Goal: Task Accomplishment & Management: Manage account settings

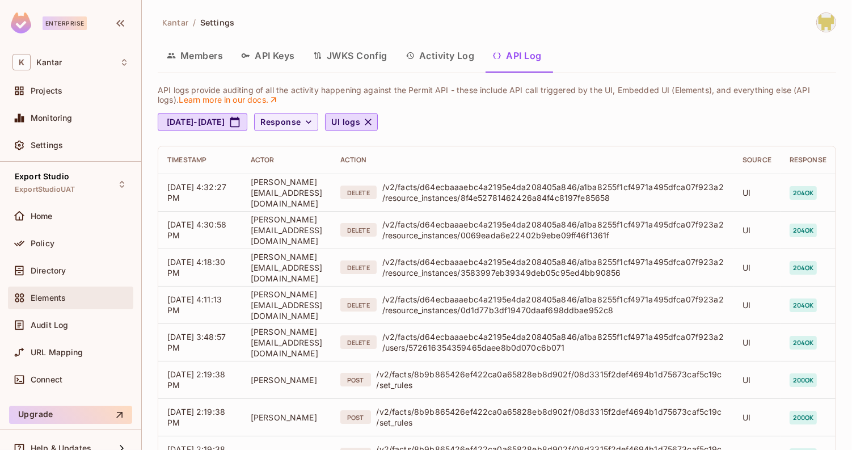
click at [57, 305] on div "Elements" at bounding box center [70, 297] width 125 height 23
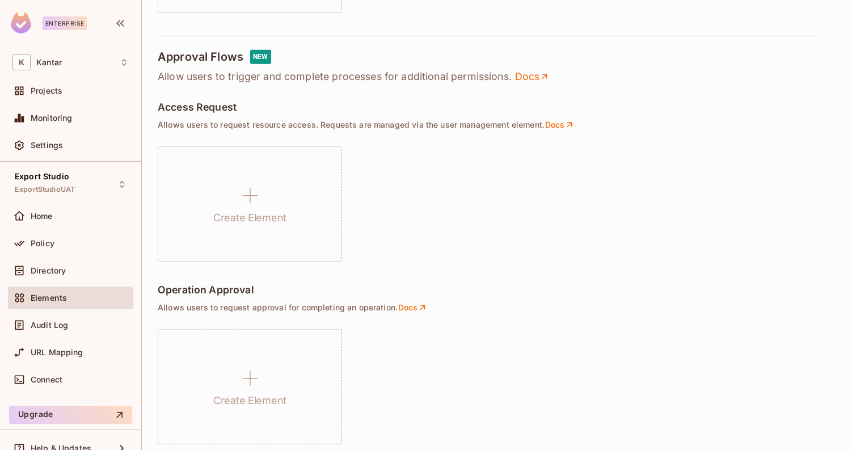
scroll to position [617, 0]
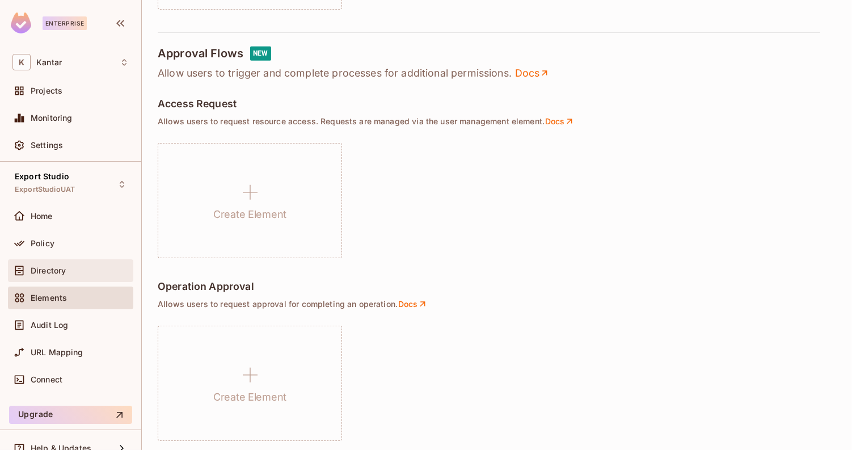
click at [102, 269] on div "Directory" at bounding box center [80, 270] width 98 height 9
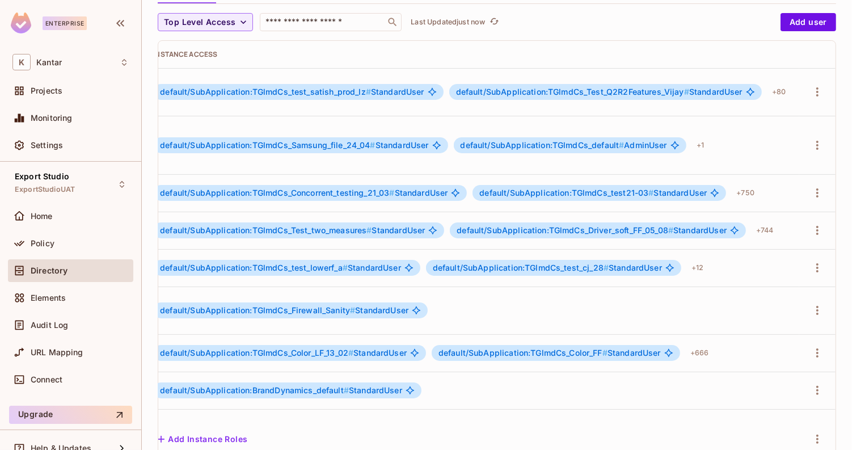
scroll to position [91, 0]
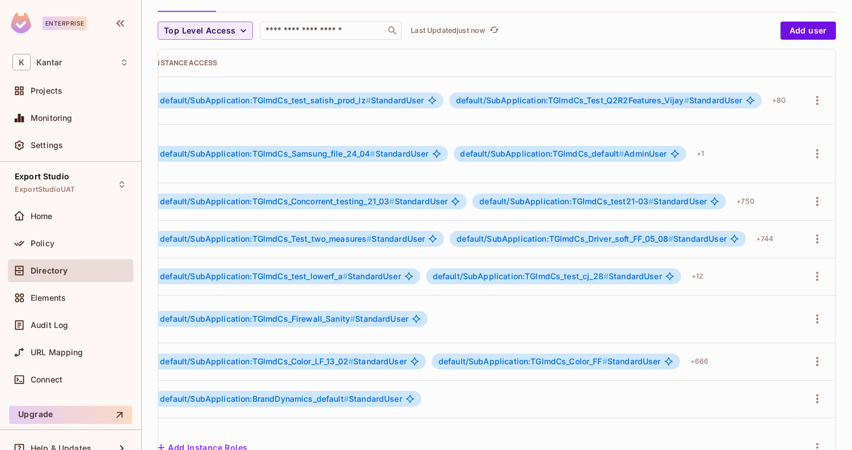
click at [576, 196] on span "default/SubApplication:TGlmdCs_test21-03 #" at bounding box center [566, 201] width 174 height 10
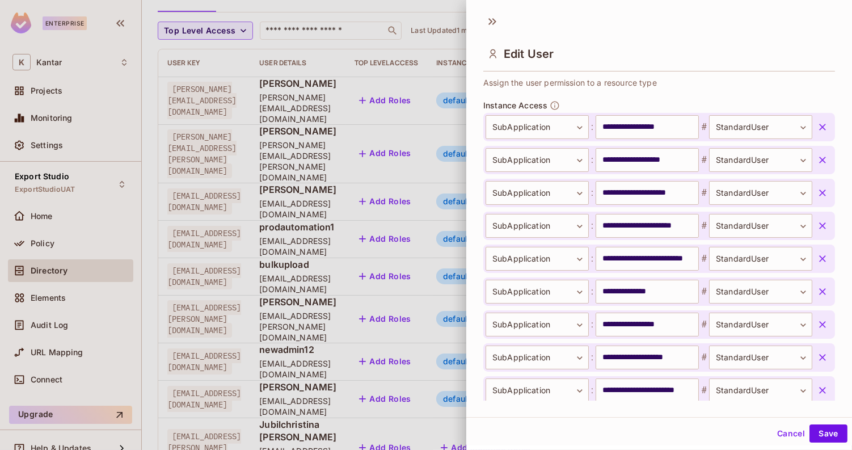
scroll to position [381, 0]
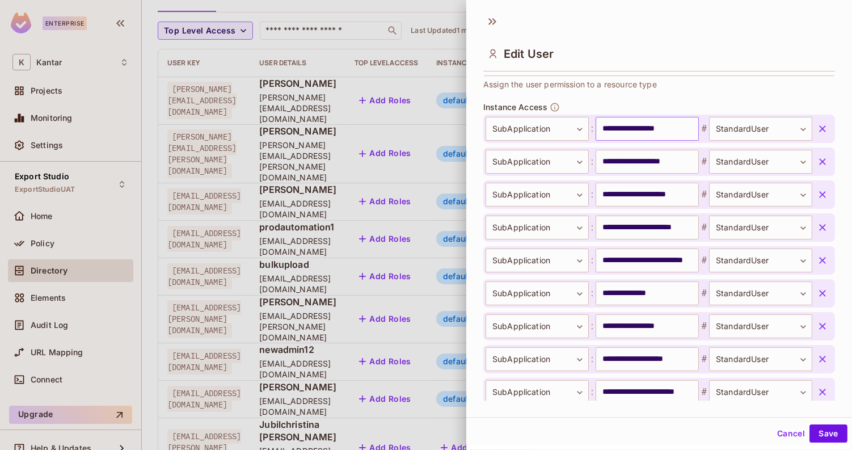
click at [629, 127] on input "**********" at bounding box center [647, 129] width 103 height 24
click at [330, 189] on div at bounding box center [426, 225] width 852 height 450
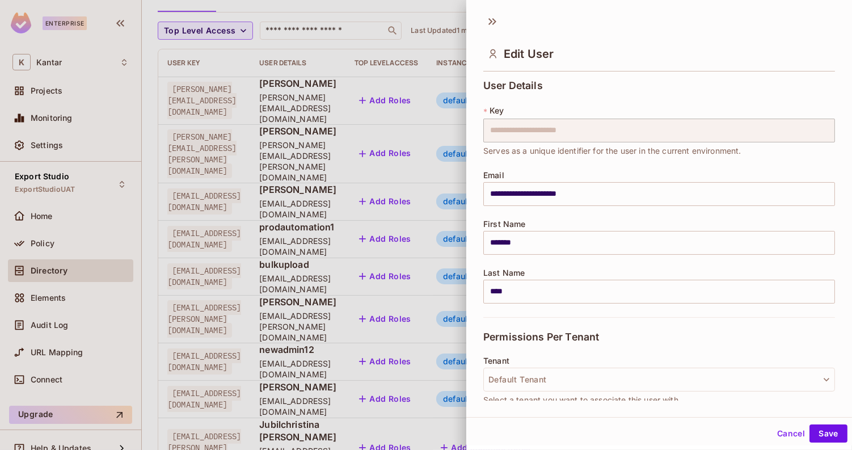
click at [726, 332] on div "Permissions Per Tenant" at bounding box center [659, 336] width 352 height 39
click at [797, 435] on button "Cancel" at bounding box center [791, 433] width 37 height 18
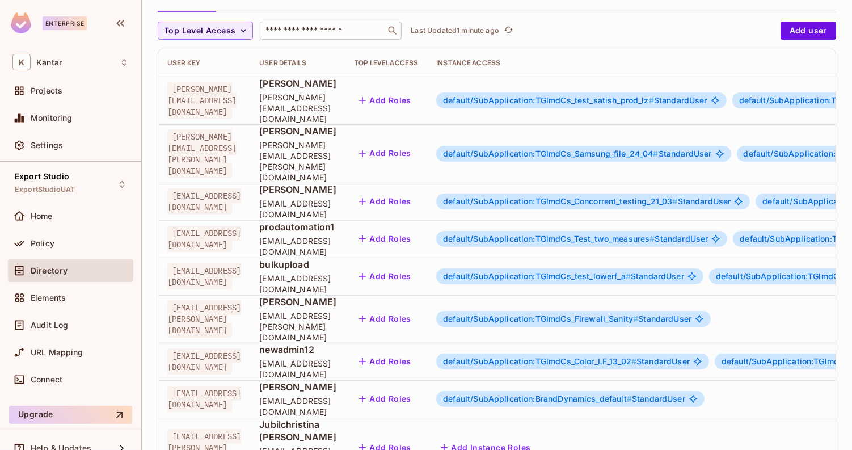
click at [315, 26] on input "text" at bounding box center [322, 30] width 119 height 11
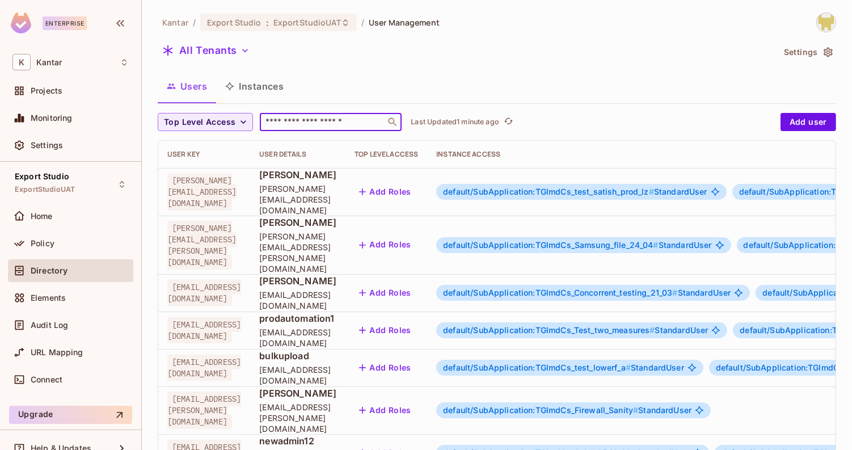
click at [248, 81] on button "Instances" at bounding box center [254, 86] width 77 height 28
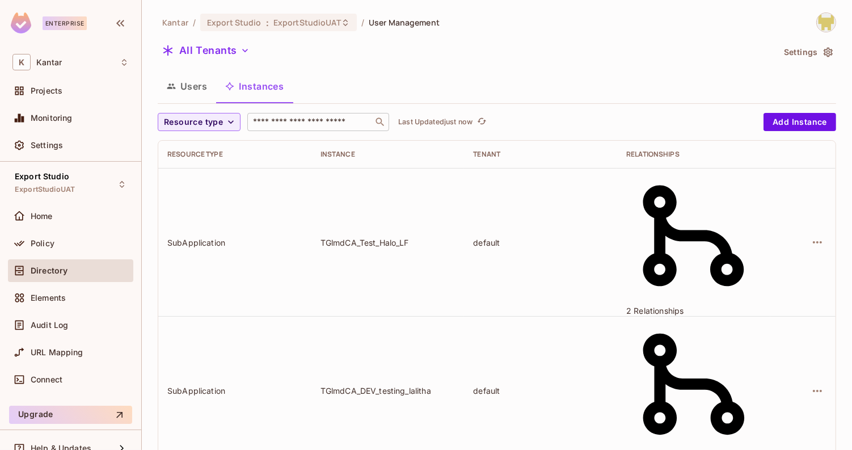
click at [326, 120] on input "text" at bounding box center [310, 121] width 119 height 11
paste input "**********"
type input "**********"
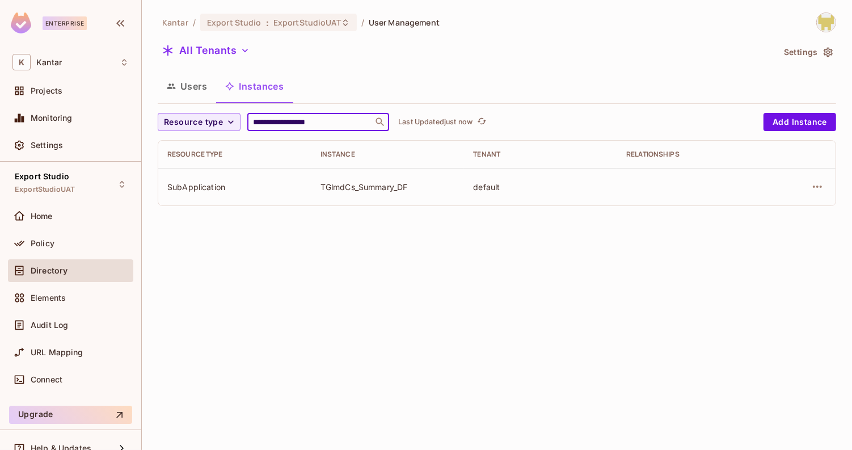
drag, startPoint x: 288, startPoint y: 121, endPoint x: 366, endPoint y: 128, distance: 78.6
click at [366, 128] on div "**********" at bounding box center [318, 122] width 142 height 18
type input "*******"
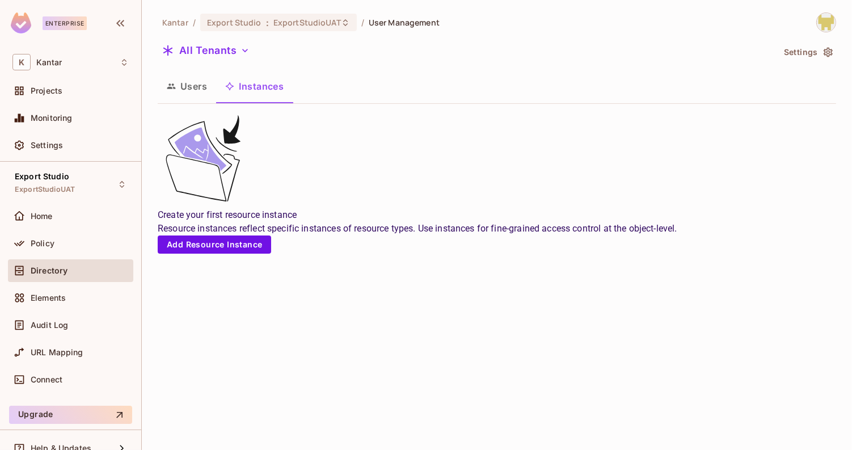
click at [180, 85] on button "Users" at bounding box center [187, 86] width 58 height 28
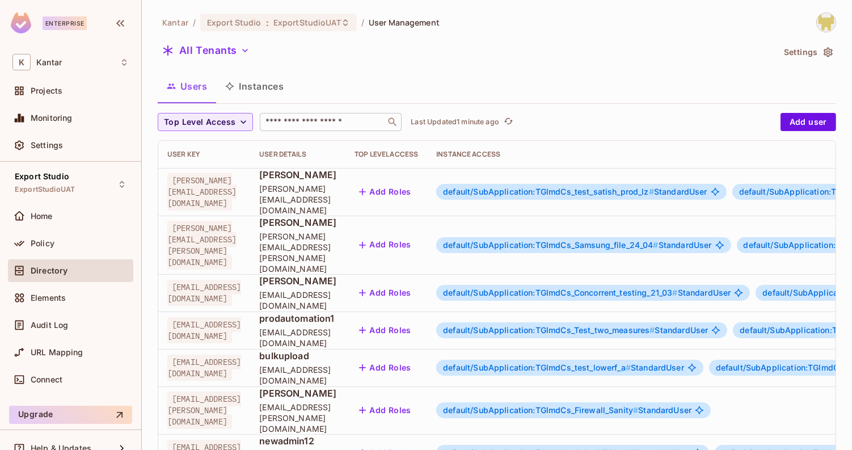
click at [326, 125] on input "text" at bounding box center [322, 121] width 119 height 11
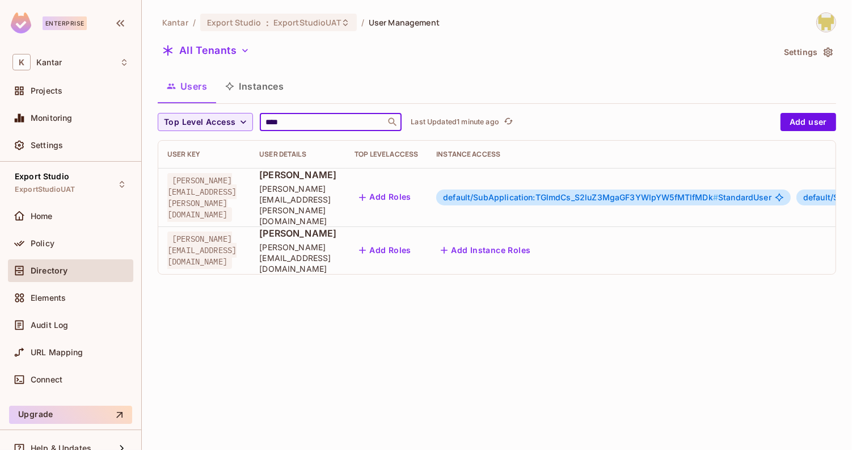
type input "****"
click at [337, 301] on div "Kantar / Export Studio : ExportStudioUAT / User Management All Tenants Settings…" at bounding box center [497, 225] width 710 height 450
click at [286, 120] on input "****" at bounding box center [322, 121] width 119 height 11
click at [217, 44] on button "All Tenants" at bounding box center [206, 50] width 96 height 18
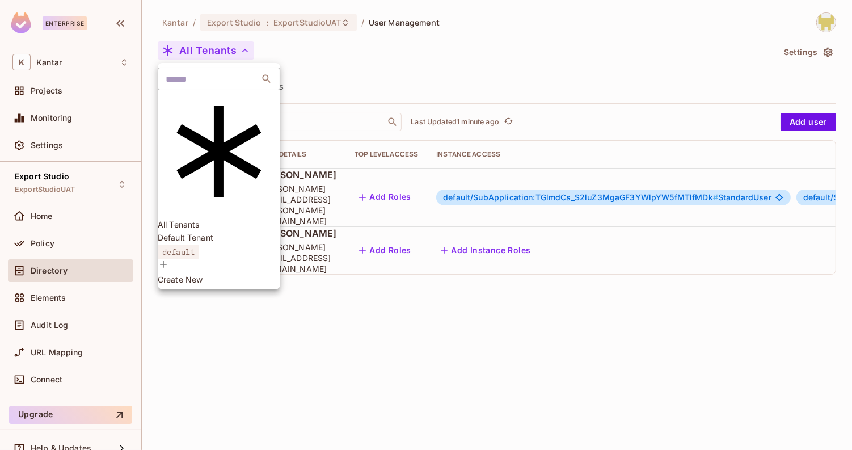
click at [227, 232] on span "Default Tenant" at bounding box center [219, 237] width 123 height 11
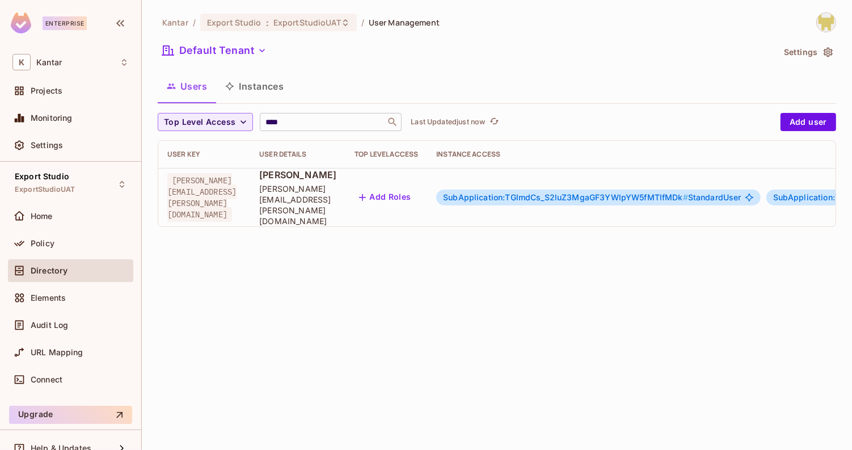
click at [296, 124] on input "****" at bounding box center [322, 121] width 119 height 11
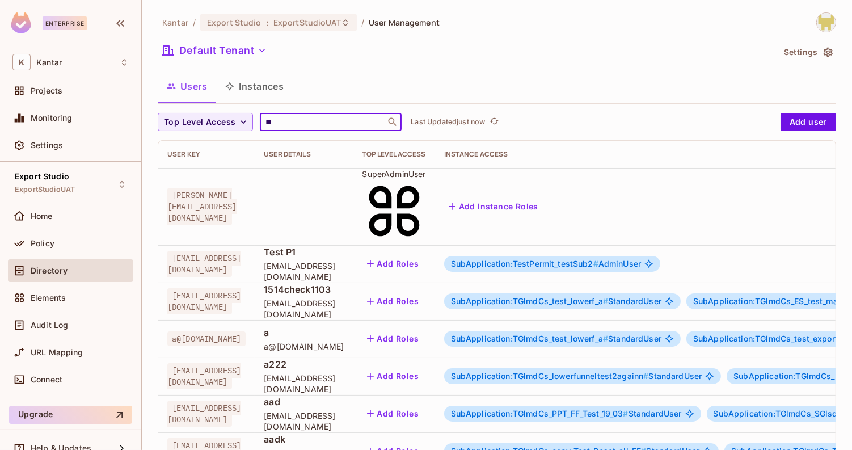
type input "*"
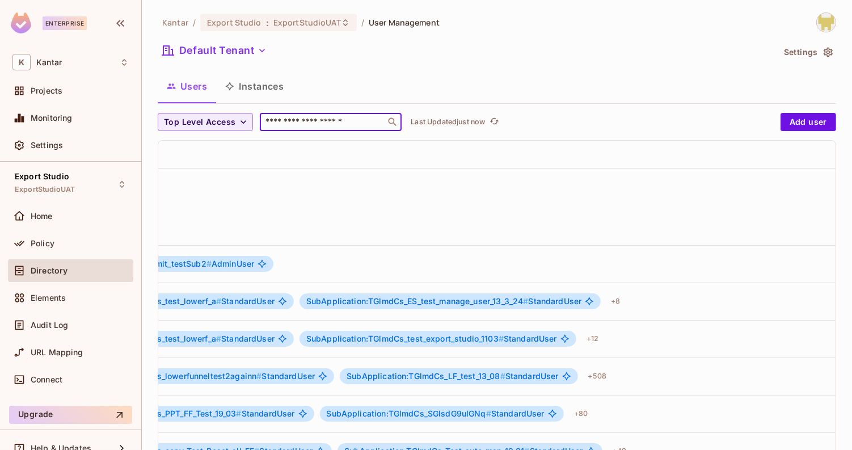
click at [256, 89] on button "Instances" at bounding box center [254, 86] width 77 height 28
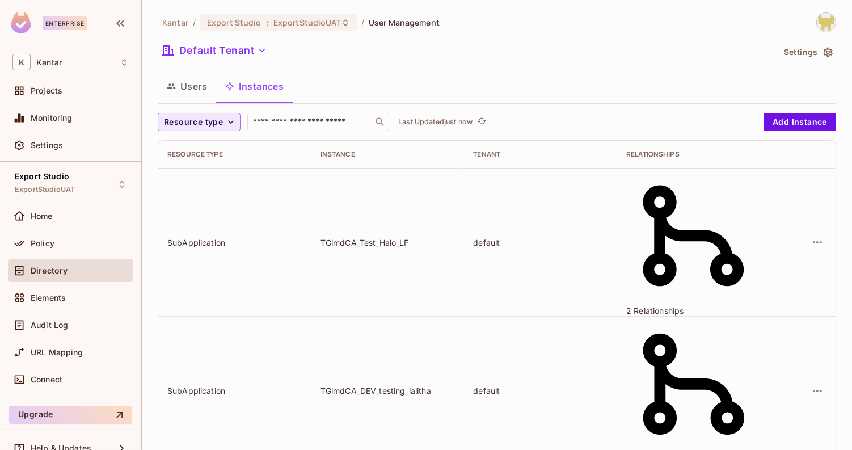
click at [201, 118] on span "Resource type" at bounding box center [193, 122] width 59 height 14
click at [200, 150] on span "Application" at bounding box center [196, 147] width 58 height 11
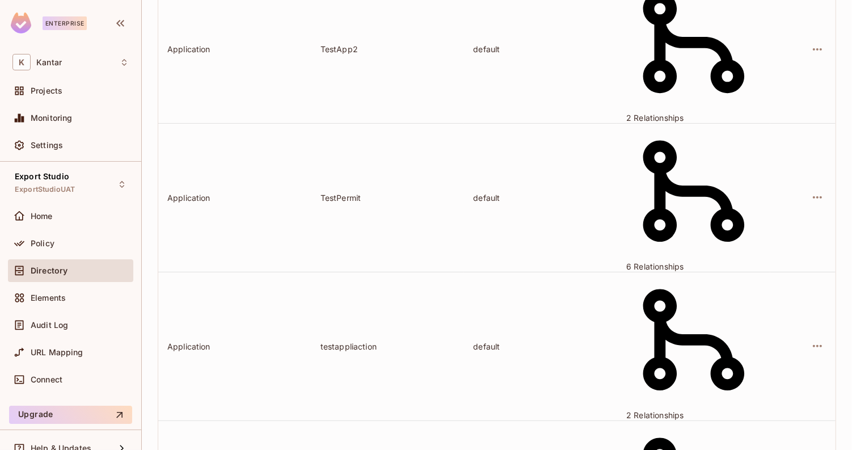
scroll to position [340, 0]
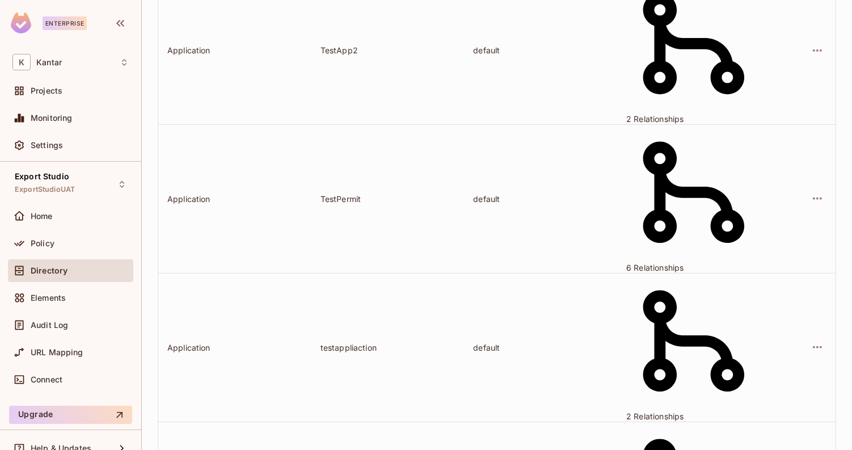
click at [809, 409] on body "Enterprise K Kantar Projects Monitoring Settings Export Studio ExportStudioUAT …" at bounding box center [426, 225] width 852 height 450
click at [800, 395] on li "100 / page" at bounding box center [798, 389] width 57 height 14
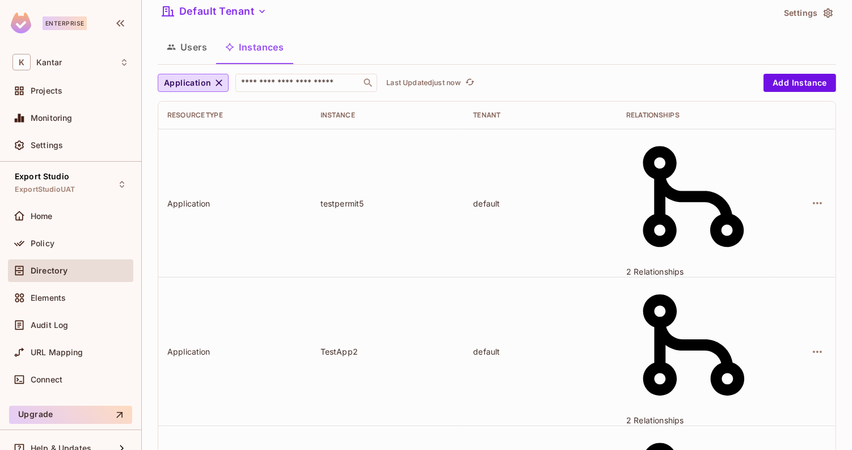
scroll to position [10, 0]
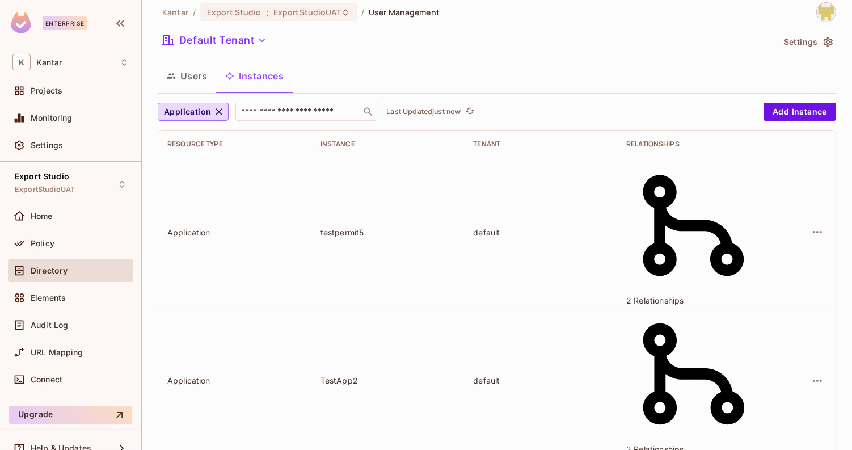
click at [201, 82] on button "Users" at bounding box center [187, 76] width 58 height 28
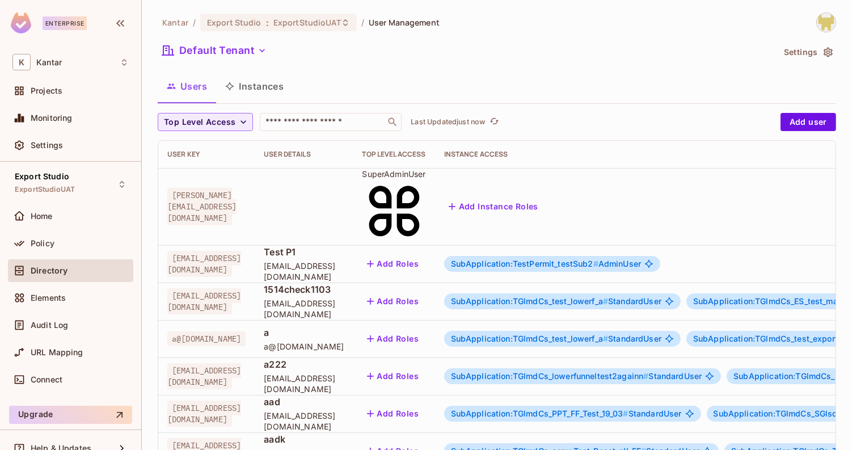
click at [283, 98] on button "Instances" at bounding box center [254, 86] width 77 height 28
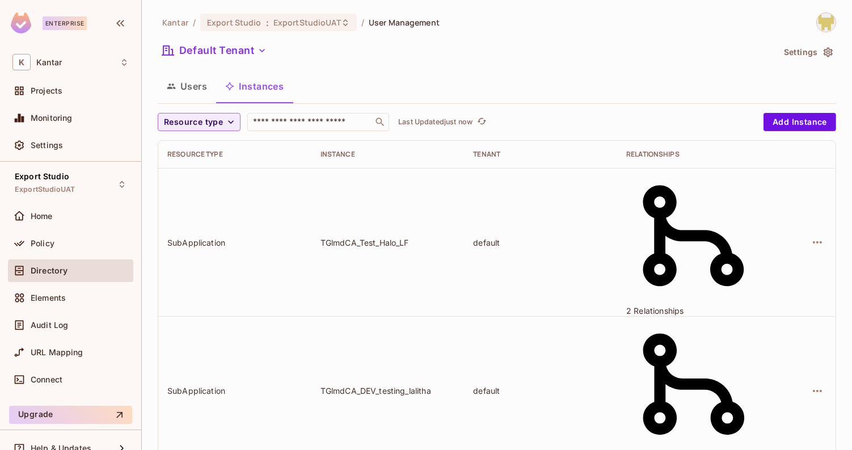
click at [199, 91] on button "Users" at bounding box center [187, 86] width 58 height 28
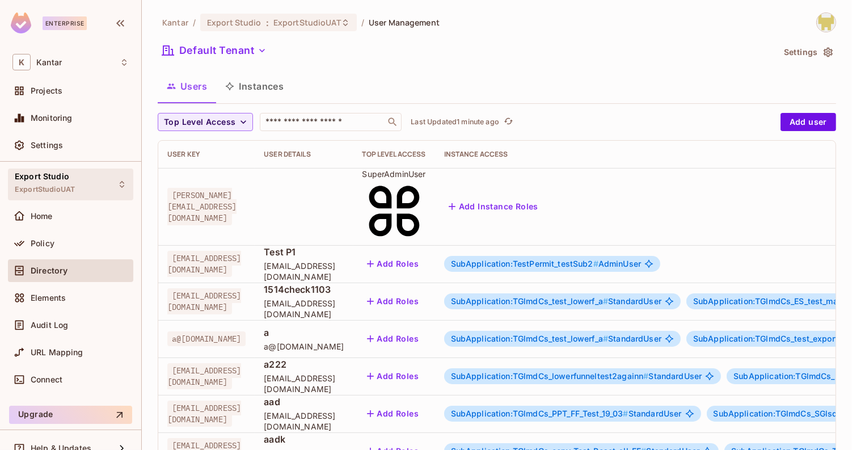
click at [105, 192] on div "Export Studio ExportStudioUAT" at bounding box center [70, 183] width 125 height 31
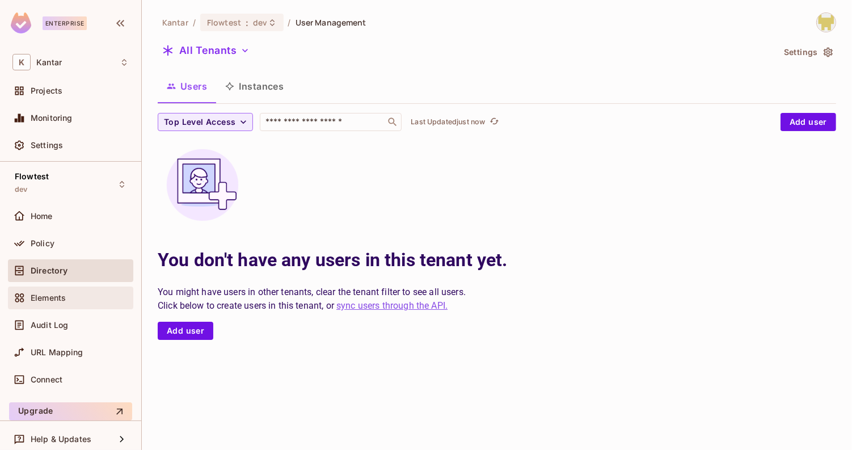
click at [96, 296] on div "Elements" at bounding box center [80, 297] width 98 height 9
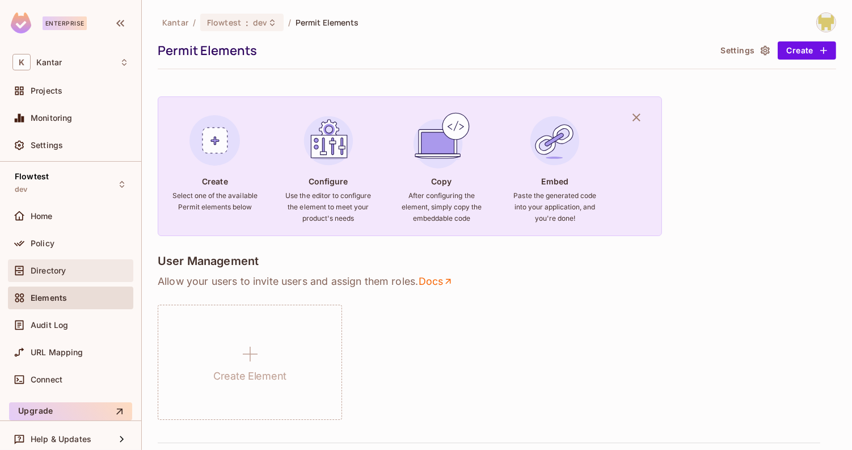
click at [75, 267] on div "Directory" at bounding box center [80, 270] width 98 height 9
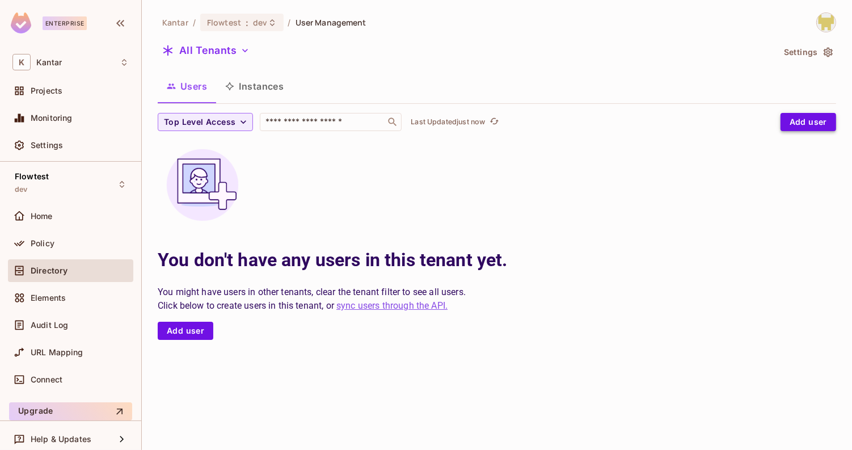
click at [800, 116] on button "Add user" at bounding box center [809, 122] width 56 height 18
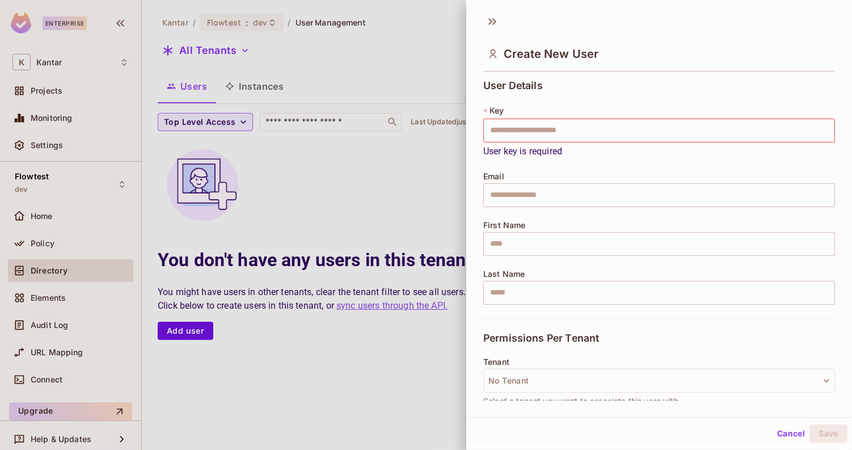
click at [499, 35] on div "Create New User" at bounding box center [659, 53] width 352 height 37
click at [491, 26] on icon at bounding box center [492, 21] width 18 height 18
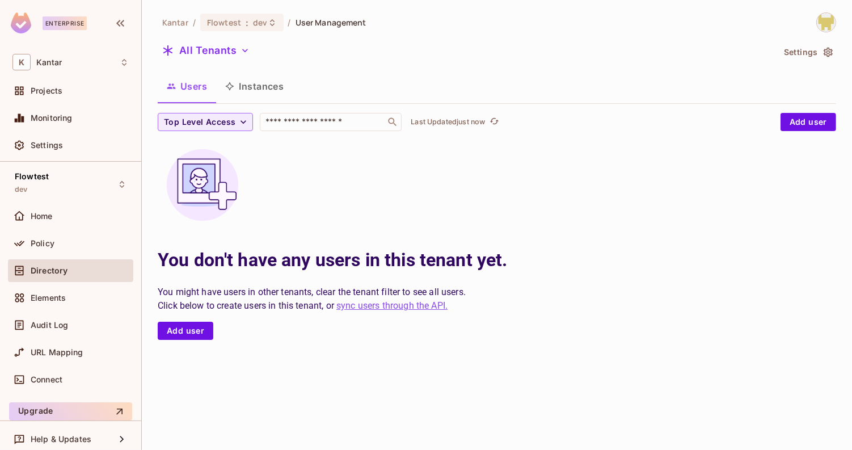
click at [258, 87] on button "Instances" at bounding box center [254, 86] width 77 height 28
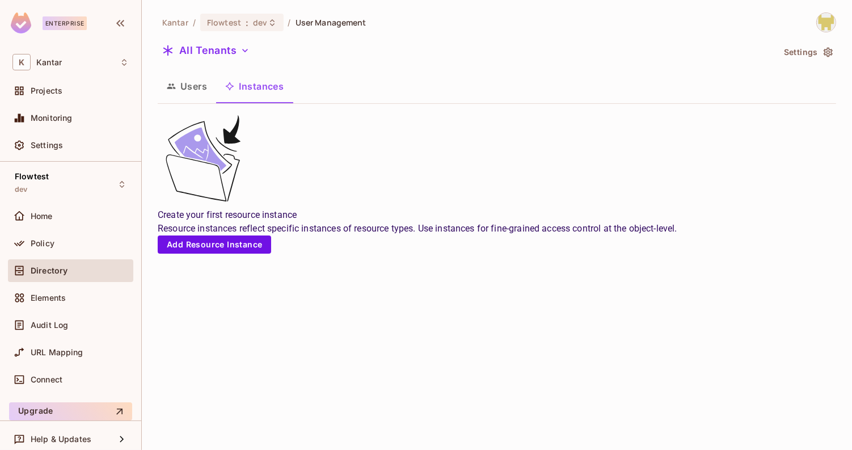
click at [200, 89] on button "Users" at bounding box center [187, 86] width 58 height 28
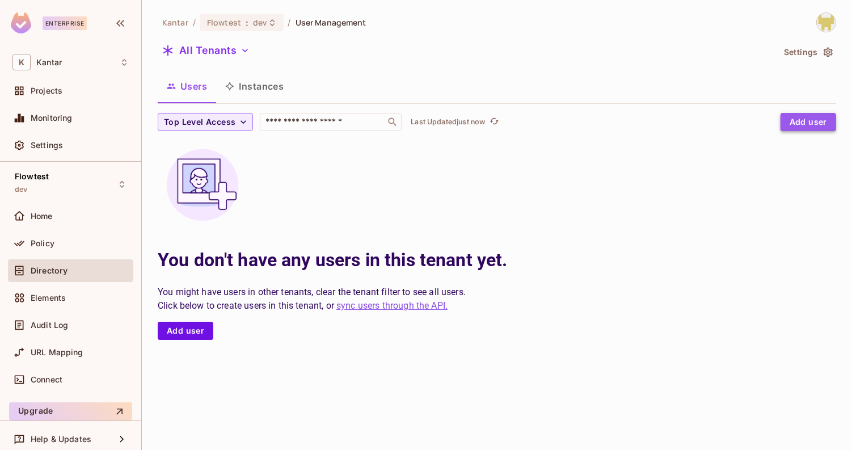
click at [804, 117] on button "Add user" at bounding box center [809, 122] width 56 height 18
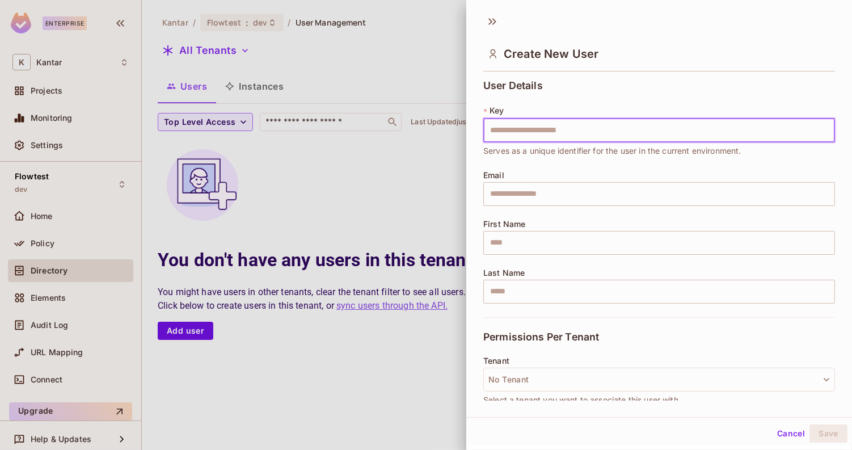
type input "**********"
drag, startPoint x: 595, startPoint y: 130, endPoint x: 429, endPoint y: 130, distance: 165.7
click at [429, 130] on div "**********" at bounding box center [426, 225] width 852 height 450
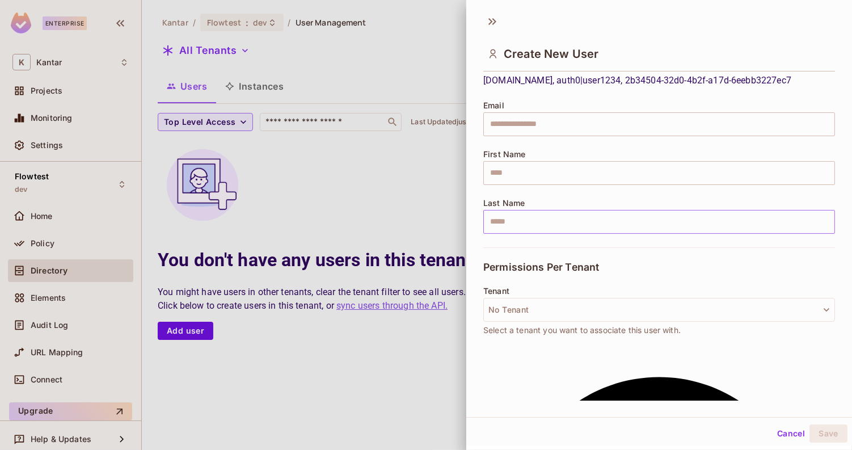
scroll to position [110, 0]
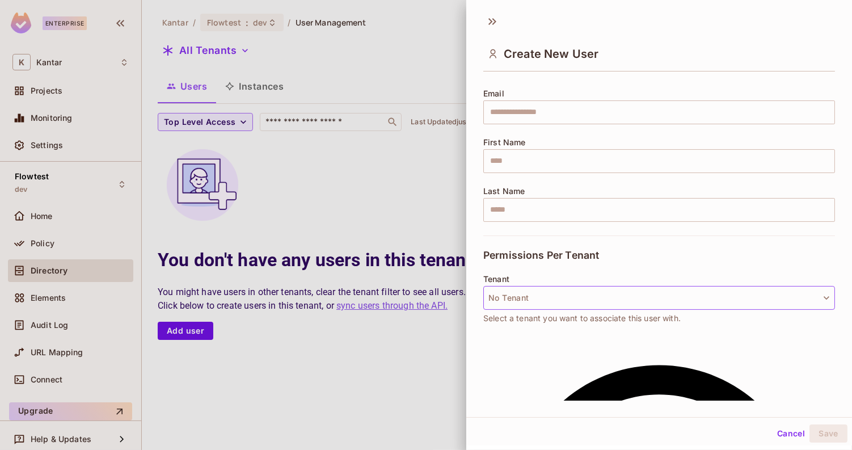
click at [549, 293] on button "No Tenant" at bounding box center [659, 298] width 352 height 24
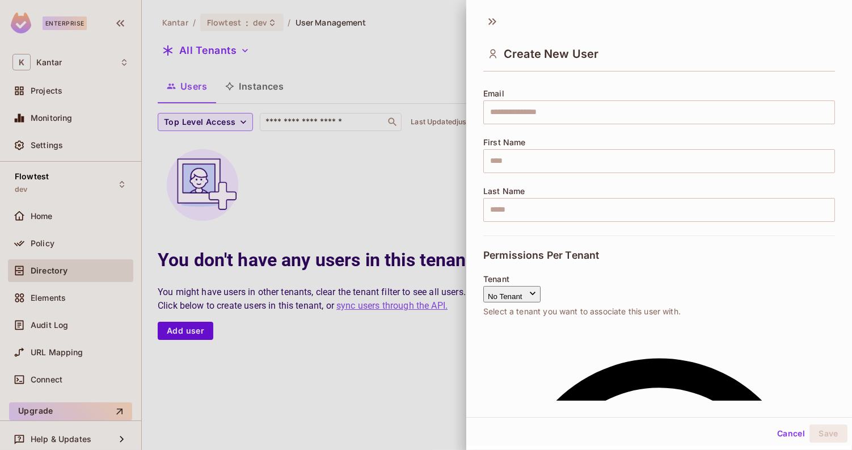
click at [537, 371] on span "Default Tenant" at bounding box center [544, 368] width 123 height 11
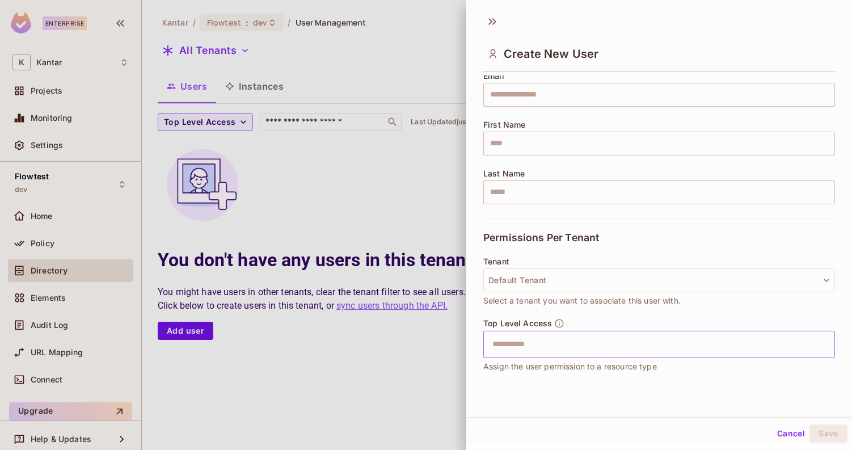
scroll to position [121, 0]
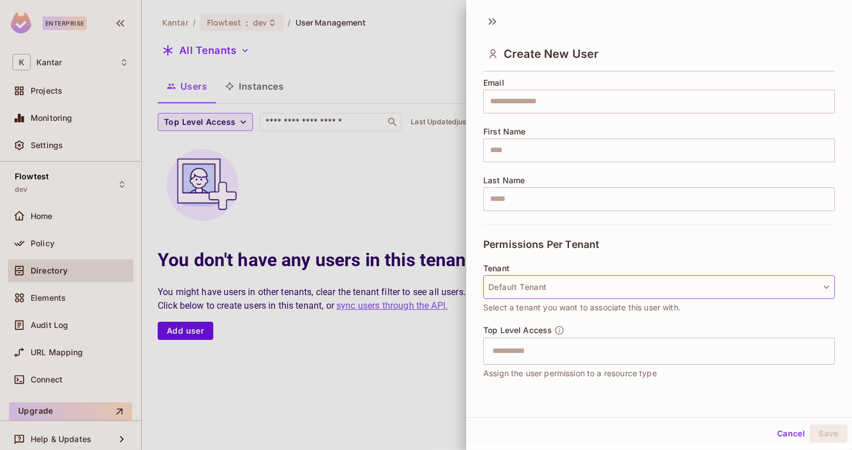
click at [521, 281] on button "Default Tenant" at bounding box center [659, 287] width 352 height 24
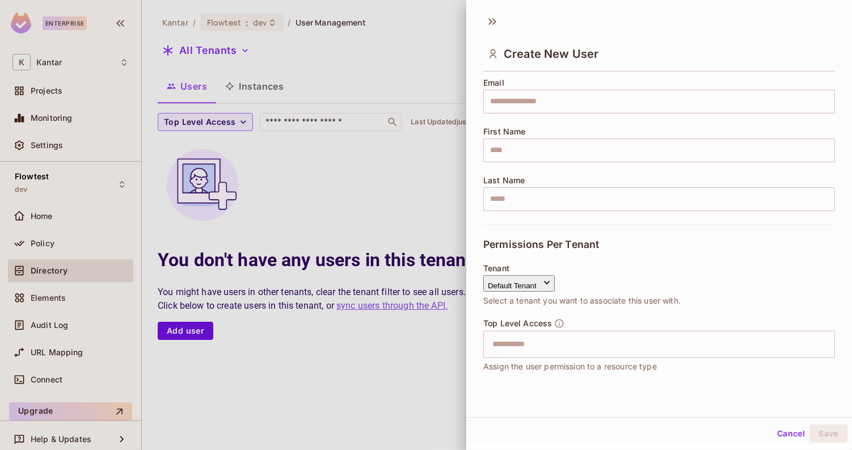
click at [540, 245] on div at bounding box center [426, 225] width 852 height 450
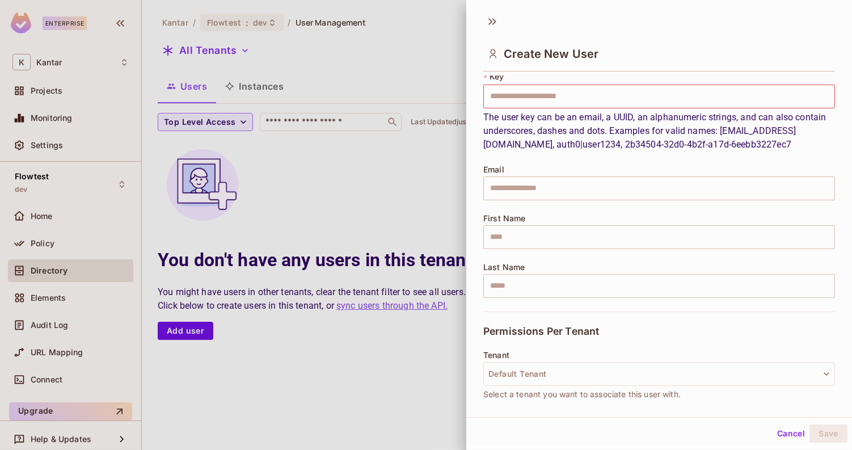
scroll to position [0, 0]
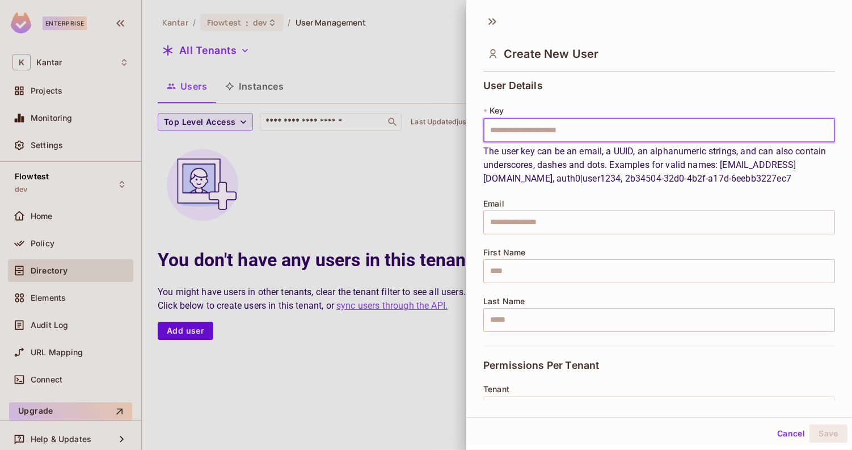
click at [534, 135] on input "text" at bounding box center [659, 131] width 352 height 24
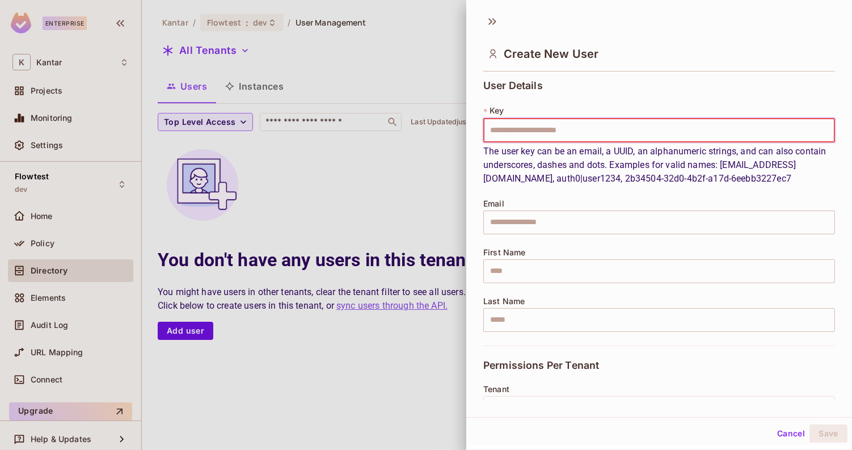
type input "**********"
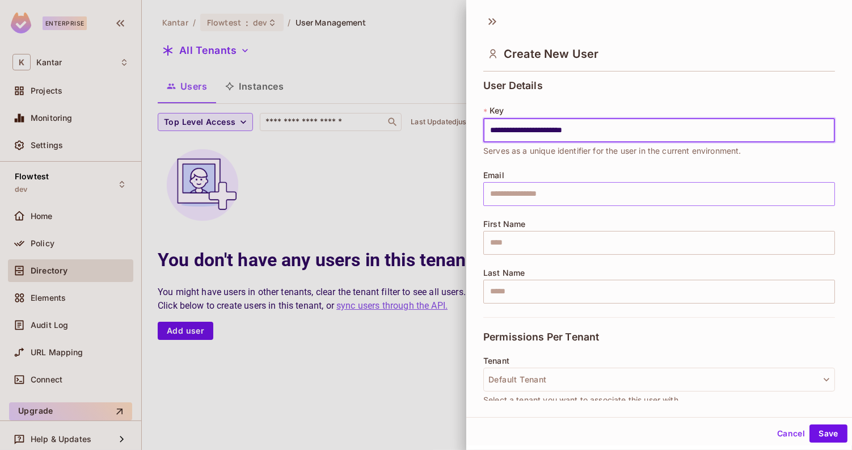
click at [578, 186] on input "text" at bounding box center [659, 194] width 352 height 24
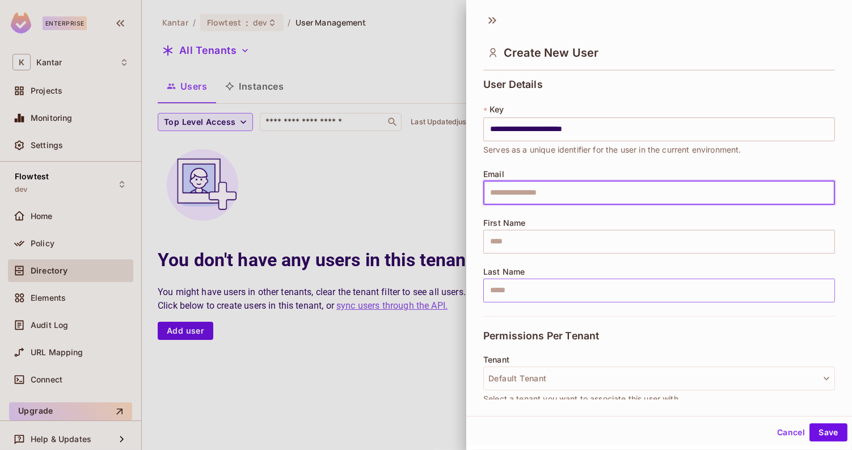
scroll to position [162, 0]
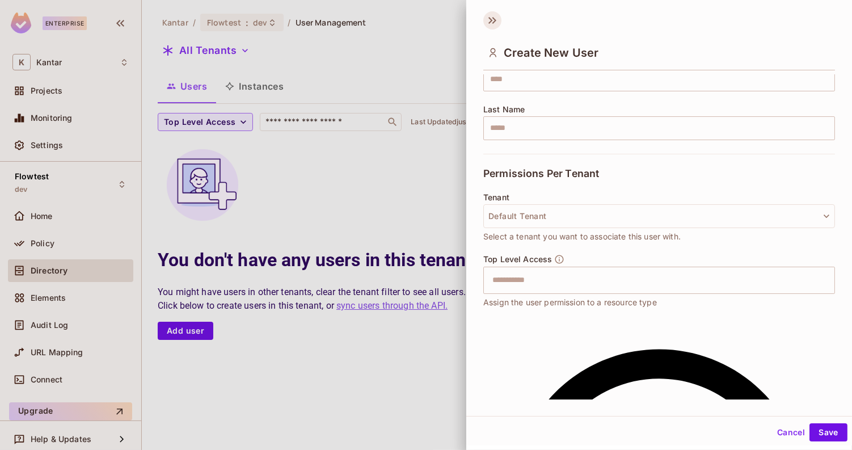
click at [495, 26] on icon at bounding box center [492, 20] width 18 height 18
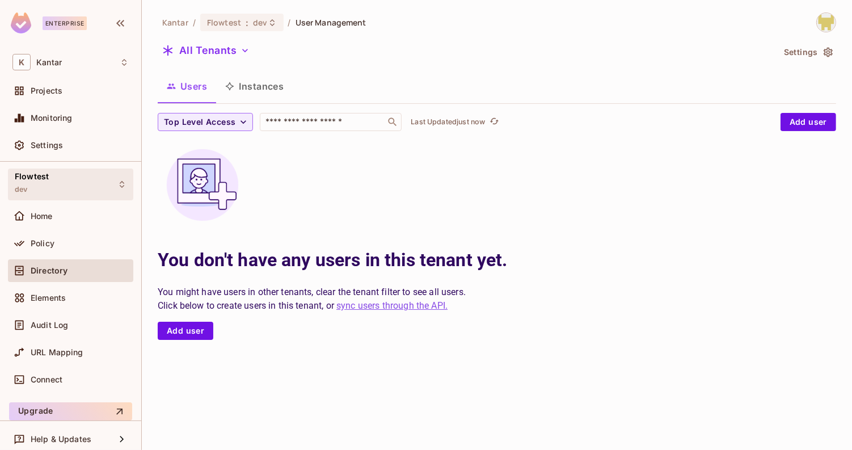
click at [85, 183] on div "Flowtest dev" at bounding box center [70, 183] width 125 height 31
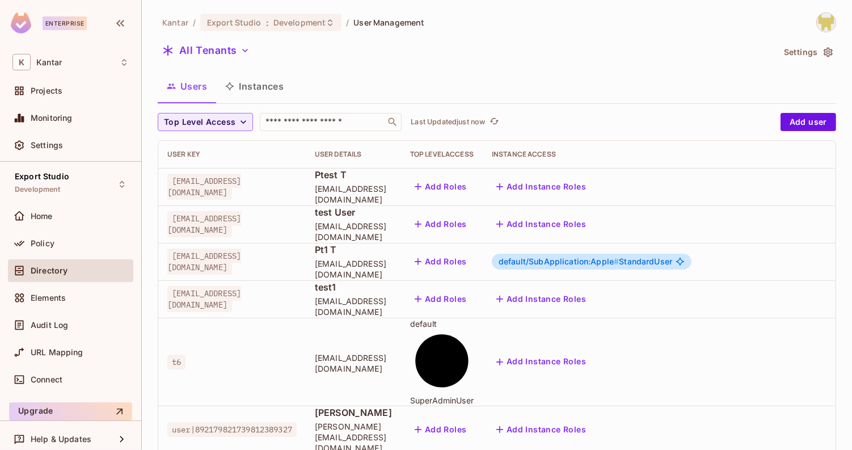
click at [261, 94] on button "Instances" at bounding box center [254, 86] width 77 height 28
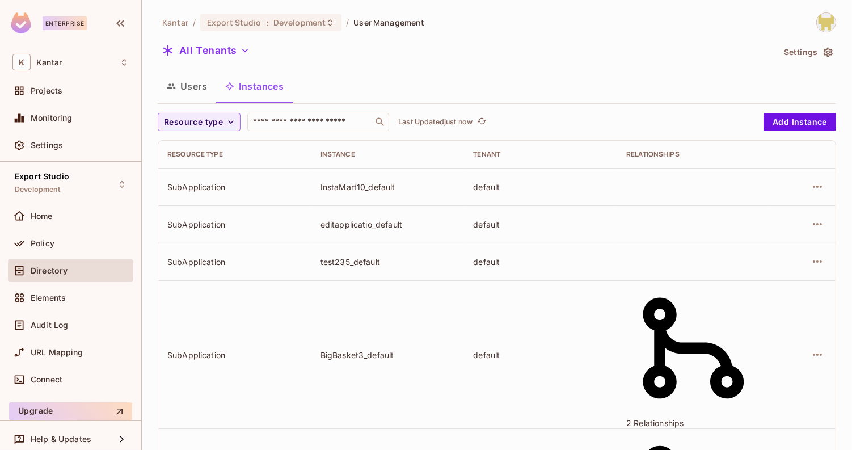
click at [190, 84] on button "Users" at bounding box center [187, 86] width 58 height 28
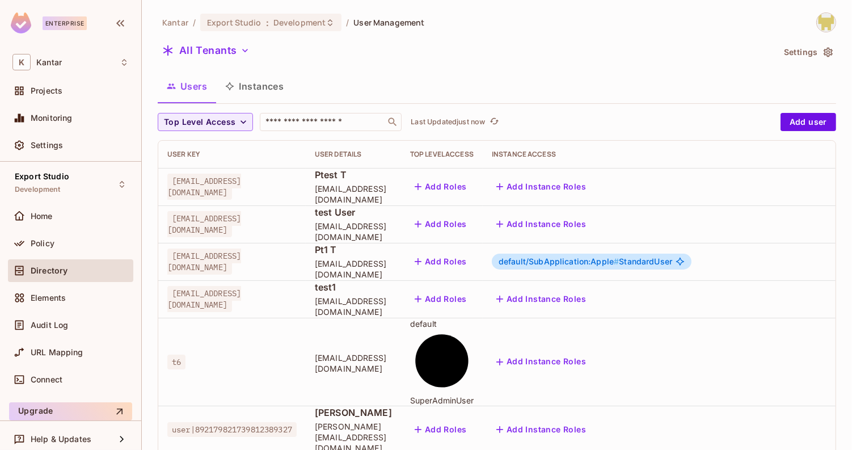
click at [338, 120] on input "text" at bounding box center [322, 121] width 119 height 11
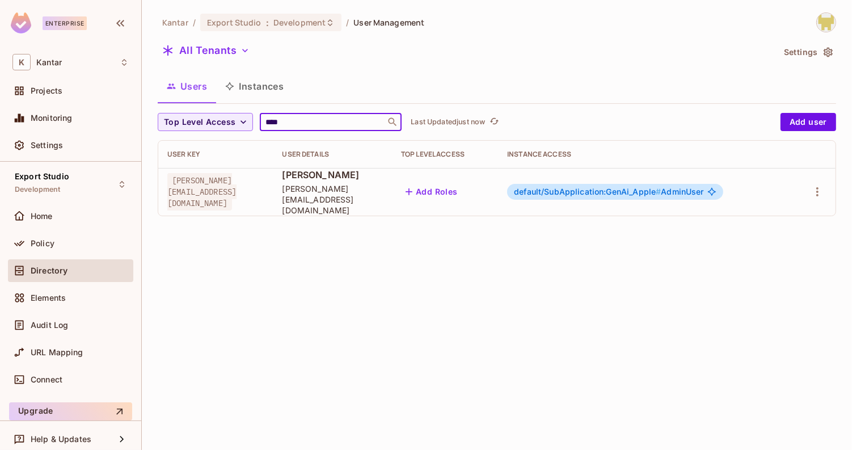
type input "****"
click at [432, 94] on div "Users Instances" at bounding box center [497, 86] width 679 height 28
click at [570, 187] on span "default/SubApplication:GenAi_Apple #" at bounding box center [587, 192] width 147 height 10
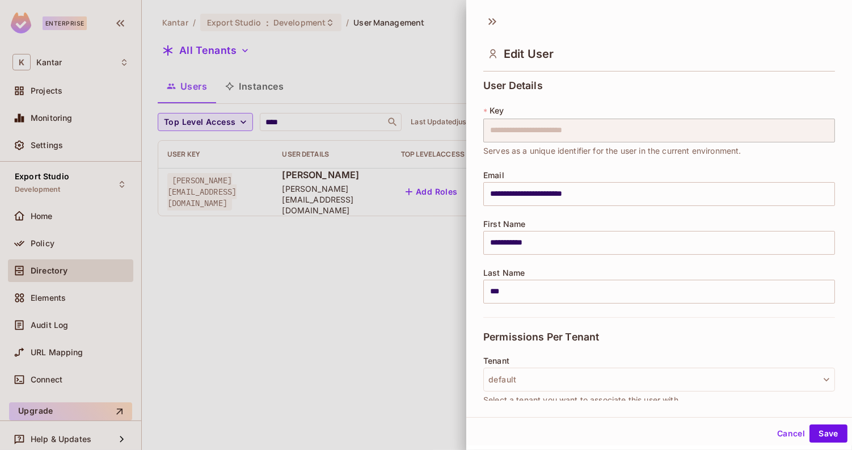
scroll to position [186, 0]
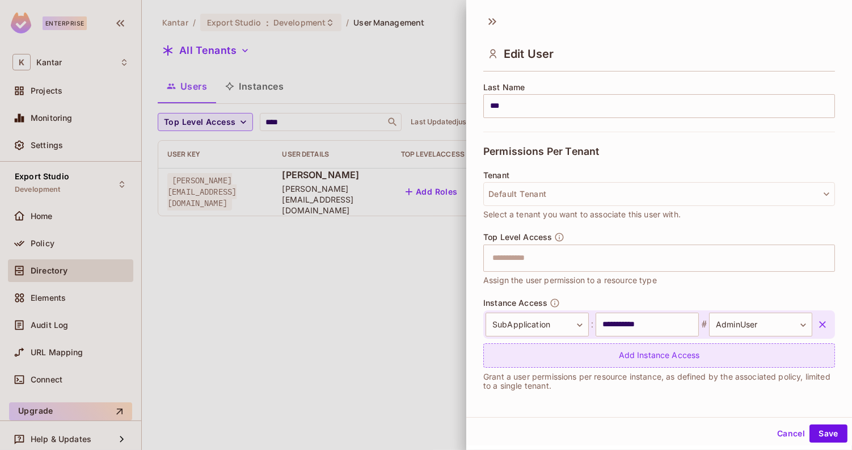
click at [588, 354] on div "Add Instance Access" at bounding box center [659, 355] width 352 height 24
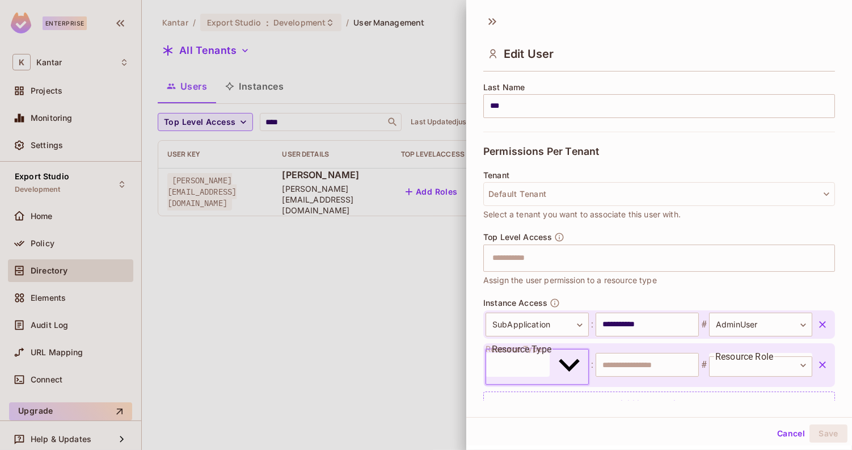
click at [552, 349] on body "**********" at bounding box center [426, 225] width 852 height 450
click at [539, 293] on li "SubApplication" at bounding box center [534, 287] width 103 height 14
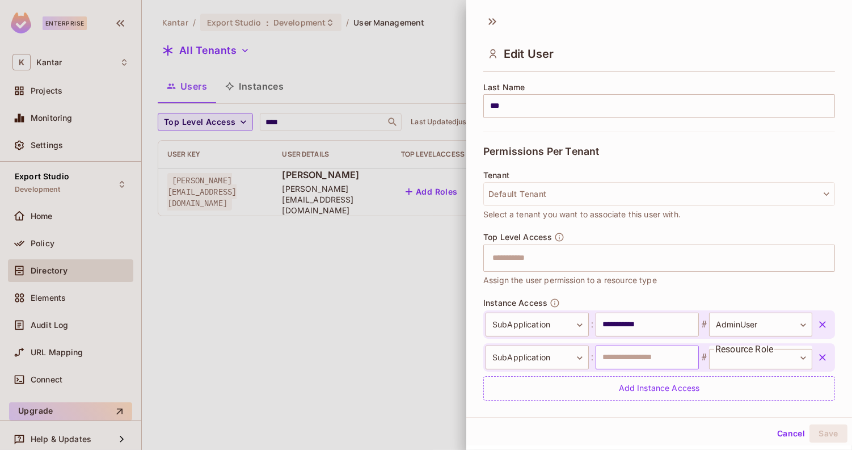
click at [612, 356] on input "text" at bounding box center [647, 357] width 103 height 24
paste input "**********"
type input "**********"
click at [757, 356] on body "**********" at bounding box center [426, 225] width 852 height 450
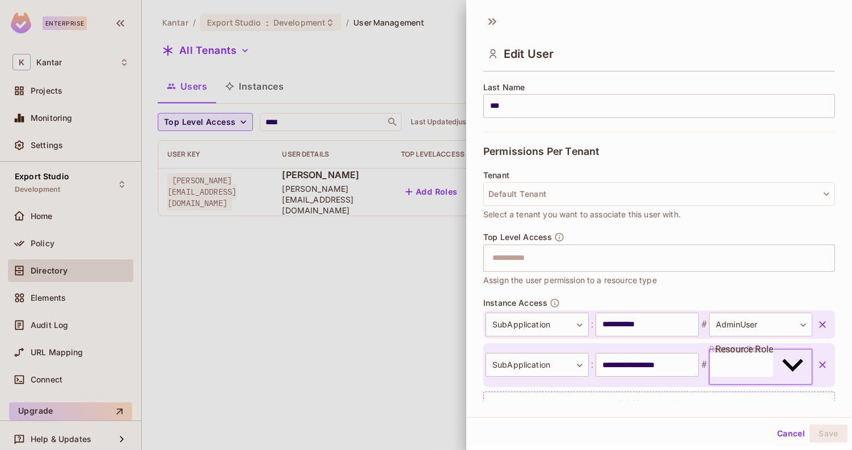
click at [749, 389] on li "StandardUser" at bounding box center [758, 382] width 103 height 14
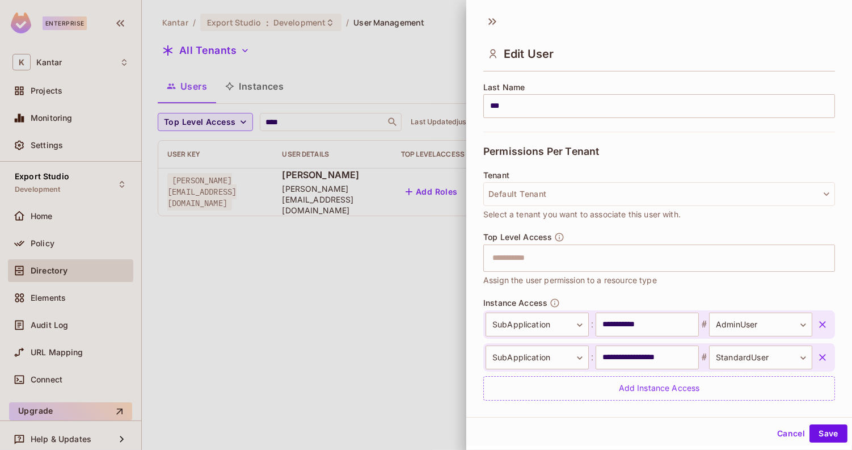
scroll to position [218, 0]
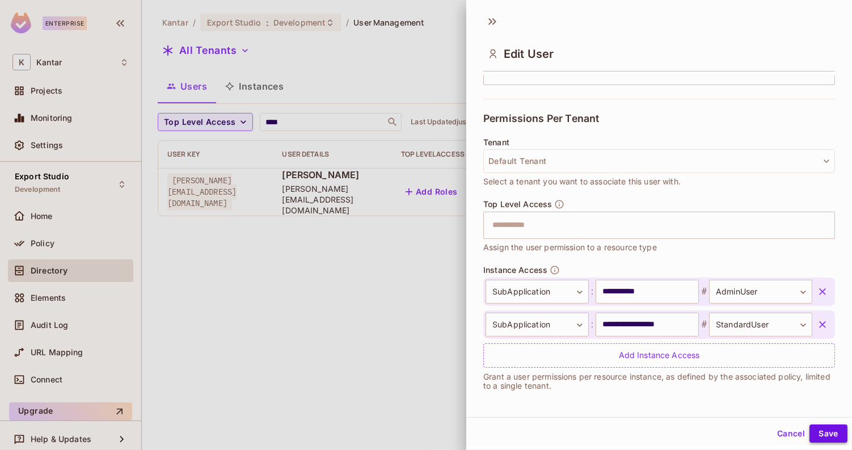
click at [828, 431] on button "Save" at bounding box center [829, 433] width 38 height 18
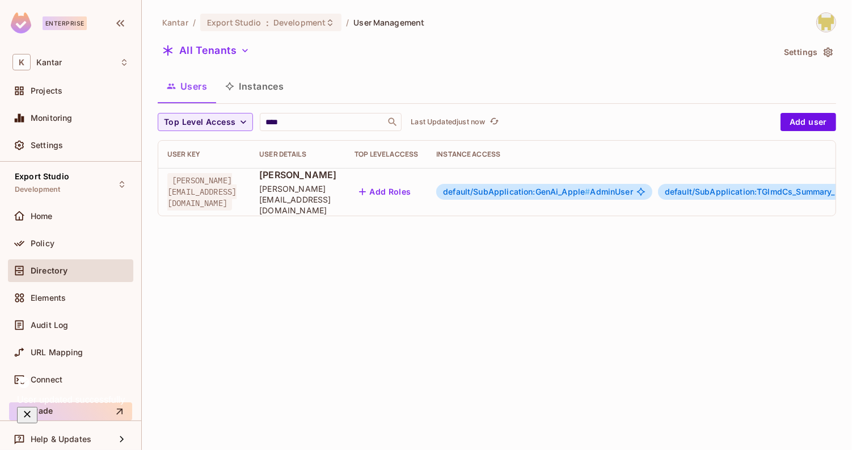
click at [533, 317] on div "Kantar / Export Studio : Development / User Management All Tenants Settings Use…" at bounding box center [497, 225] width 710 height 450
click at [273, 91] on button "Instances" at bounding box center [254, 86] width 77 height 28
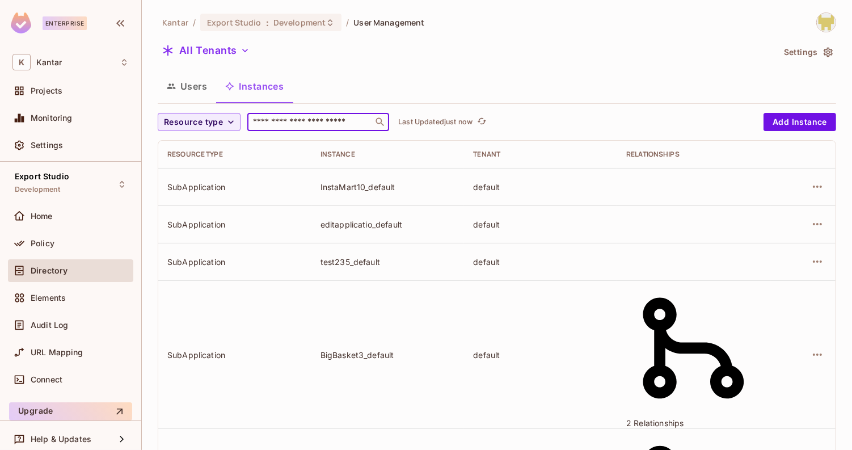
click at [293, 124] on input "text" at bounding box center [310, 121] width 119 height 11
paste input "**********"
type input "**********"
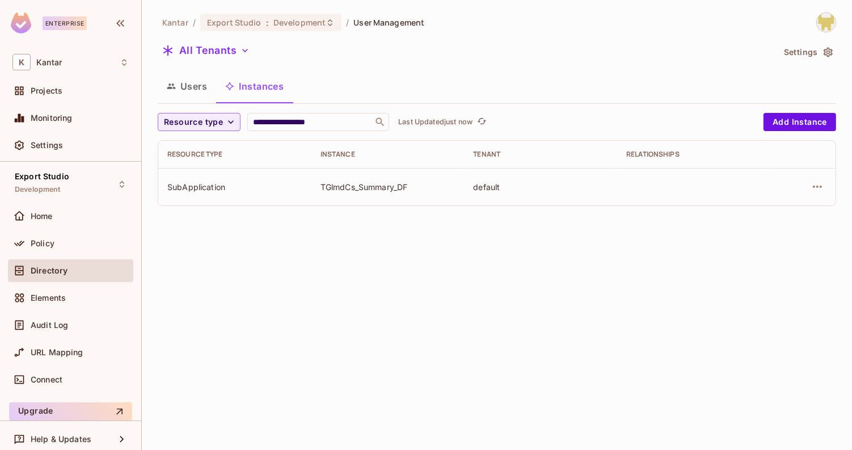
click at [364, 89] on div "Users Instances" at bounding box center [497, 86] width 679 height 28
click at [205, 90] on button "Users" at bounding box center [187, 86] width 58 height 28
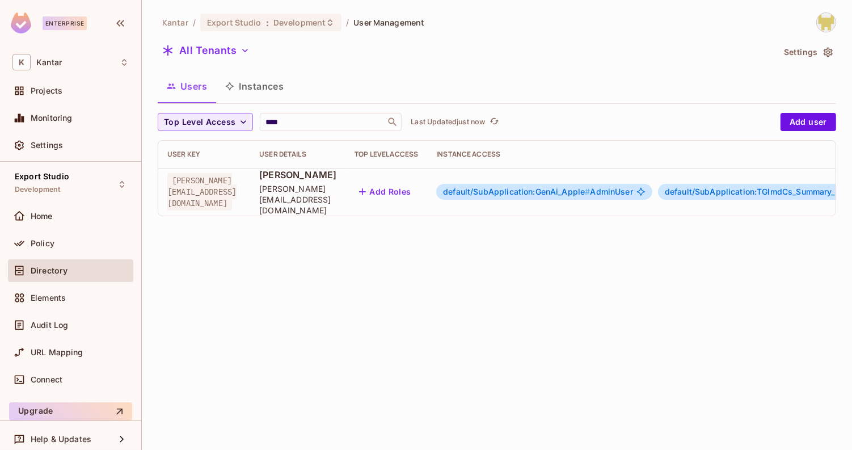
click at [571, 187] on span "default/SubApplication:GenAi_Apple #" at bounding box center [516, 192] width 147 height 10
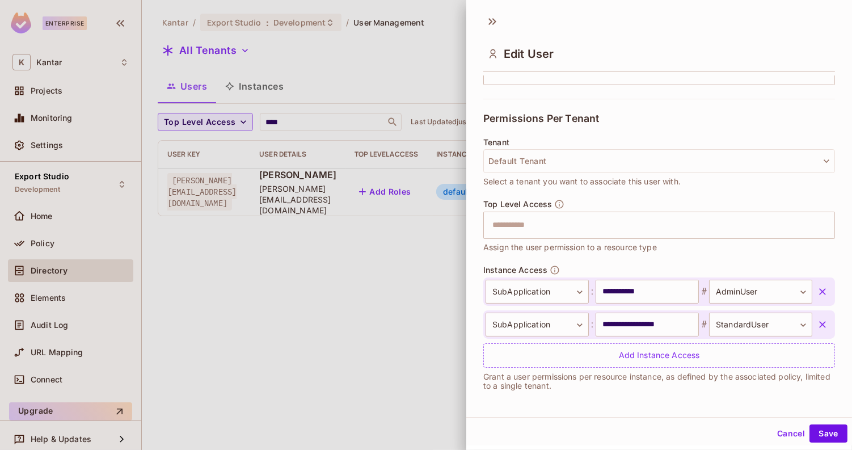
scroll to position [1, 0]
click at [623, 327] on input "**********" at bounding box center [647, 323] width 103 height 24
click at [638, 323] on input "**********" at bounding box center [647, 323] width 103 height 24
click at [640, 323] on input "**********" at bounding box center [647, 323] width 103 height 24
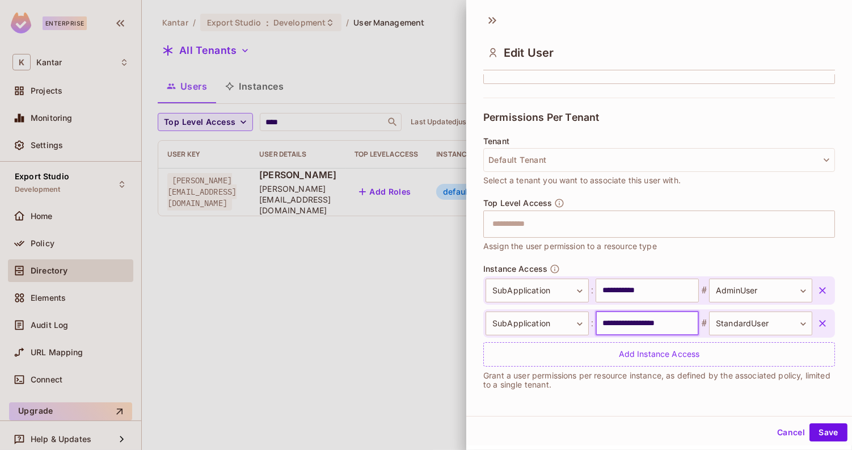
click at [640, 323] on input "**********" at bounding box center [647, 323] width 103 height 24
click at [828, 436] on button "Save" at bounding box center [829, 432] width 38 height 18
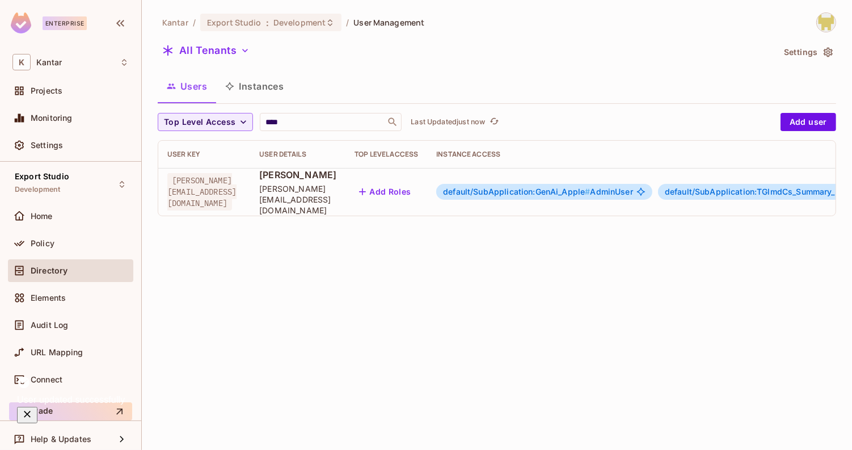
click at [253, 94] on button "Instances" at bounding box center [254, 86] width 77 height 28
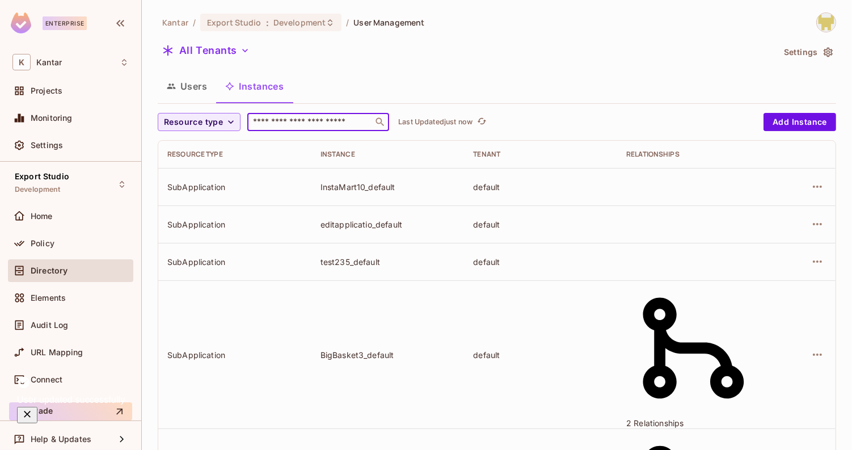
click at [290, 121] on input "text" at bounding box center [310, 121] width 119 height 11
paste input "**********"
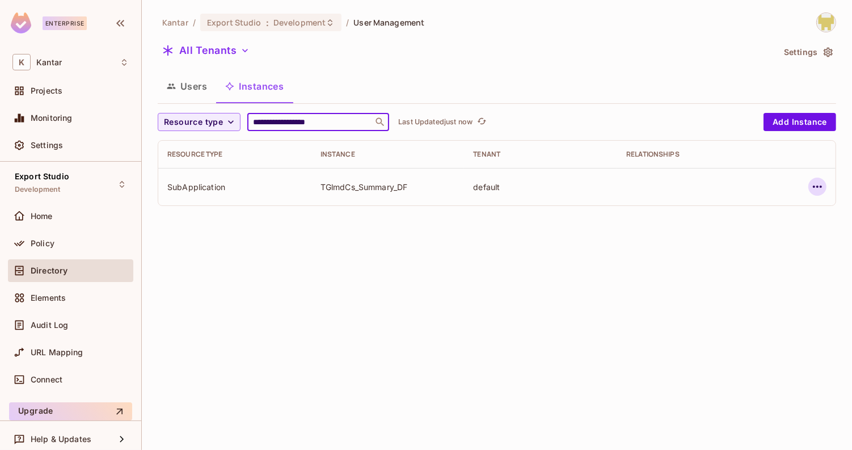
type input "**********"
click at [812, 186] on icon "button" at bounding box center [818, 187] width 14 height 14
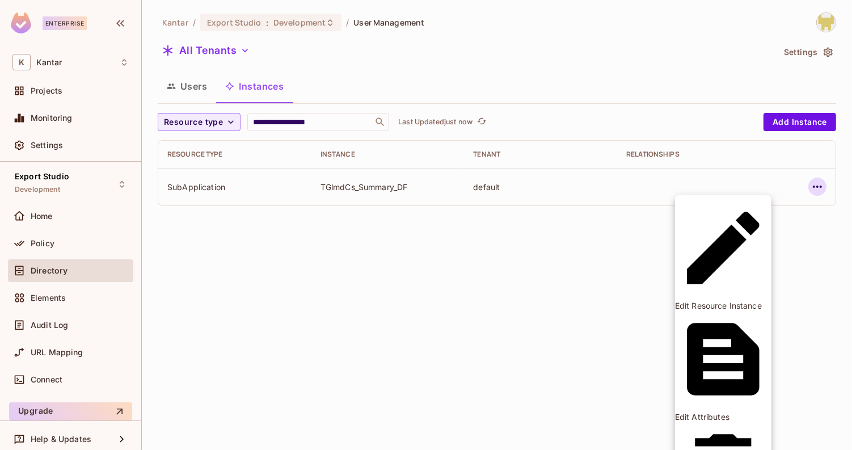
click at [608, 246] on div at bounding box center [426, 225] width 852 height 450
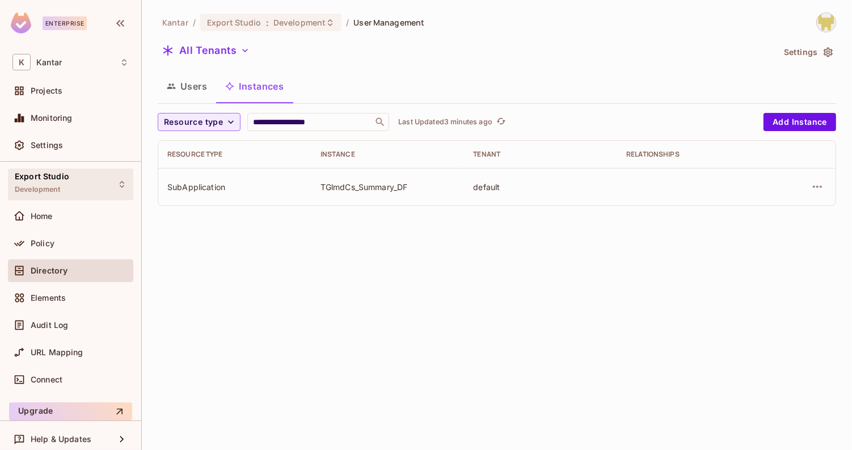
click at [77, 187] on div "Export Studio Development" at bounding box center [70, 183] width 125 height 31
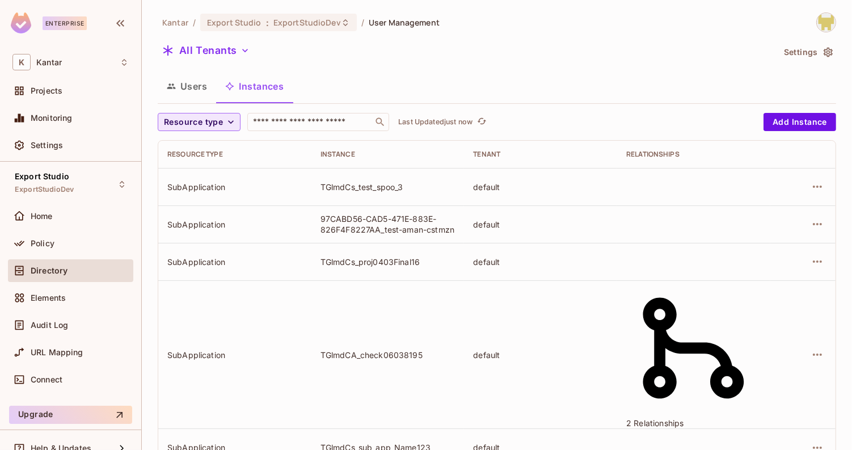
click at [218, 121] on span "Resource type" at bounding box center [193, 122] width 59 height 14
click at [220, 150] on span "SubApplication" at bounding box center [196, 147] width 58 height 11
click at [250, 99] on button "Instances" at bounding box center [254, 86] width 77 height 28
click at [219, 129] on button "SubApplication" at bounding box center [201, 122] width 87 height 18
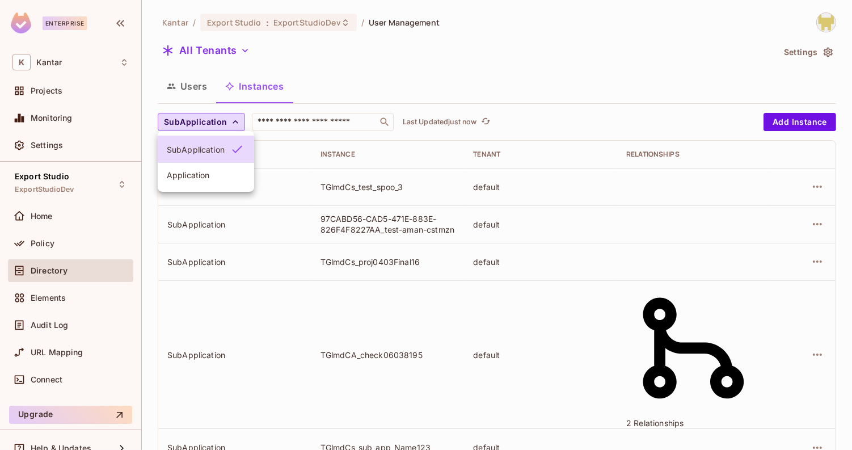
click at [214, 186] on li "Application" at bounding box center [206, 175] width 96 height 24
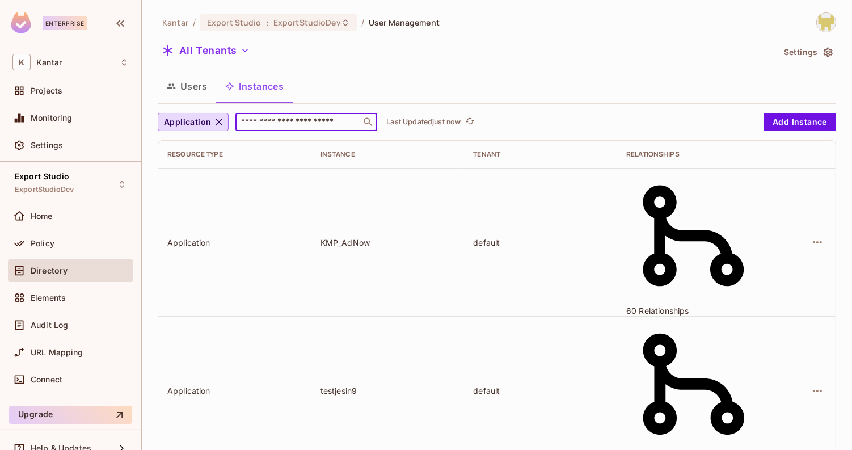
click at [340, 117] on input "text" at bounding box center [298, 121] width 119 height 11
paste input "*******"
type input "*******"
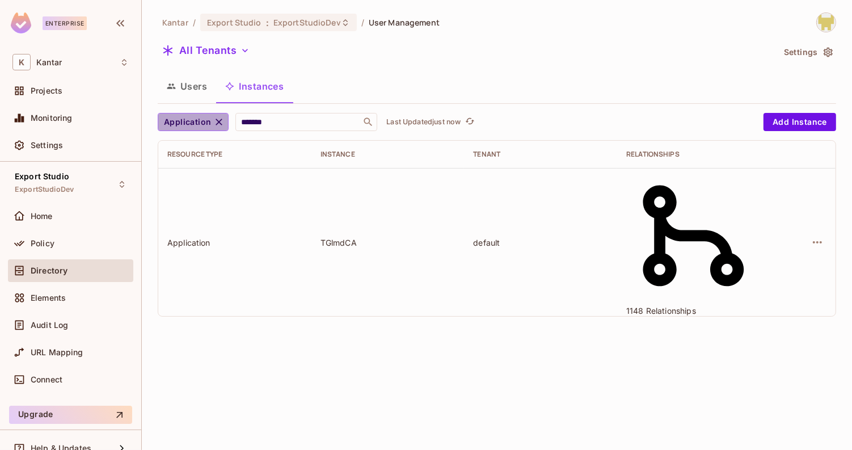
click at [208, 123] on span "Application" at bounding box center [187, 122] width 47 height 14
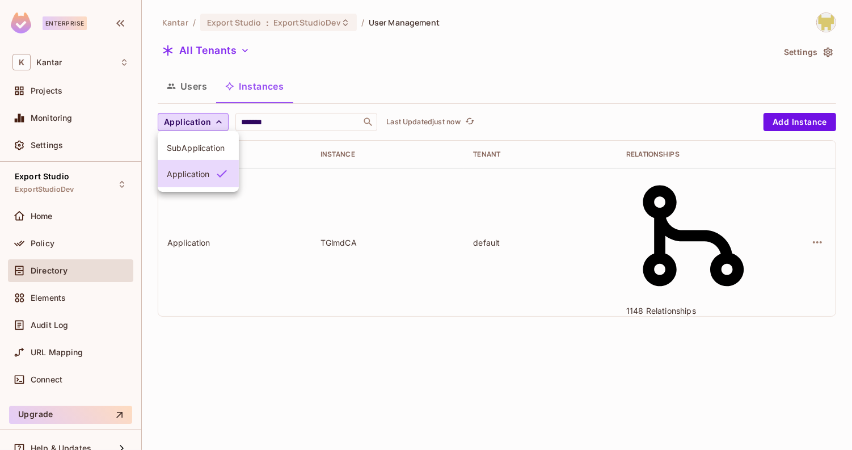
click at [199, 152] on span "SubApplication" at bounding box center [198, 147] width 63 height 11
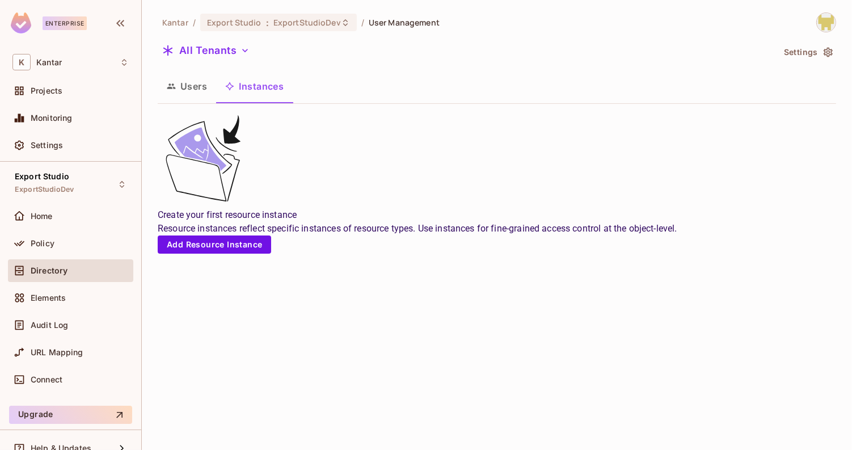
click at [264, 92] on button "Instances" at bounding box center [254, 86] width 77 height 28
click at [187, 91] on button "Users" at bounding box center [187, 86] width 58 height 28
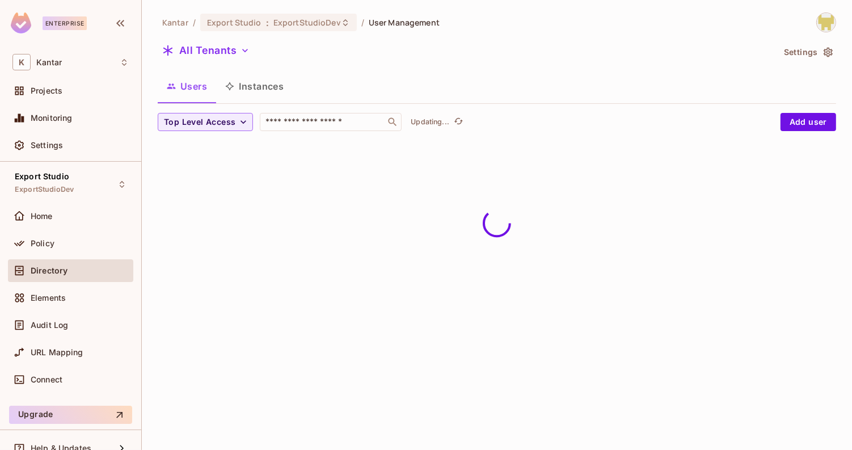
click at [241, 91] on button "Instances" at bounding box center [254, 86] width 77 height 28
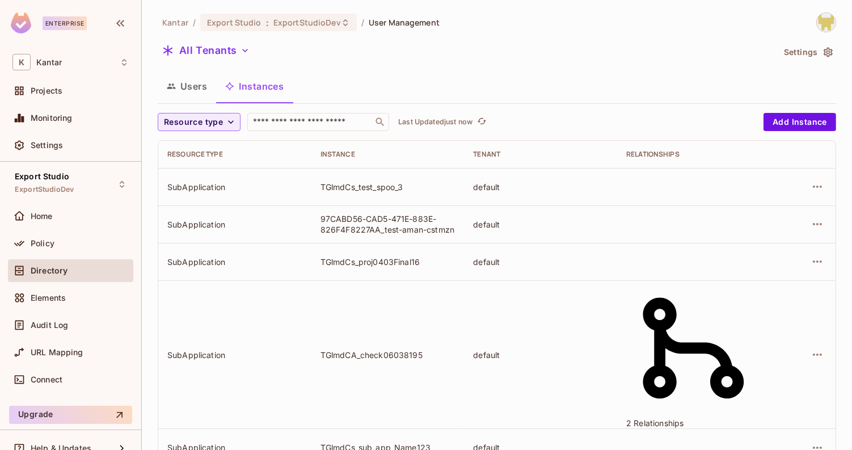
scroll to position [342, 0]
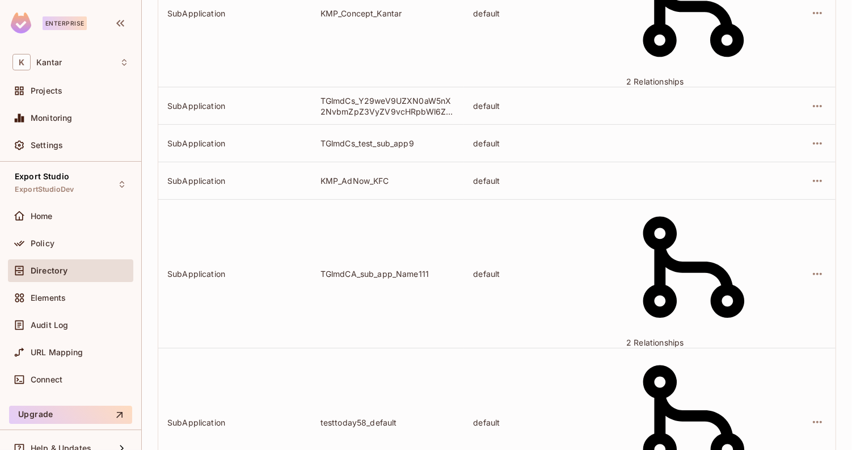
drag, startPoint x: 311, startPoint y: 331, endPoint x: 401, endPoint y: 335, distance: 89.2
copy div "TGlmdCs_kantar2"
drag, startPoint x: 511, startPoint y: 410, endPoint x: 540, endPoint y: 409, distance: 29.0
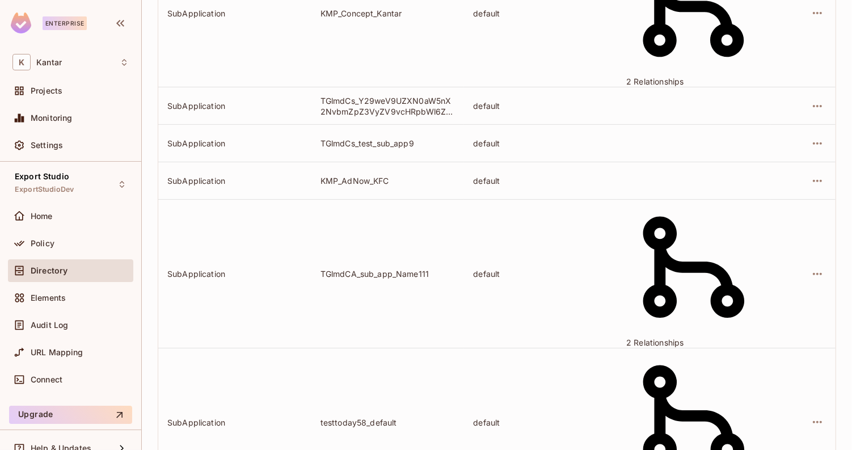
copy span "2127"
drag, startPoint x: 530, startPoint y: 409, endPoint x: 510, endPoint y: 409, distance: 19.9
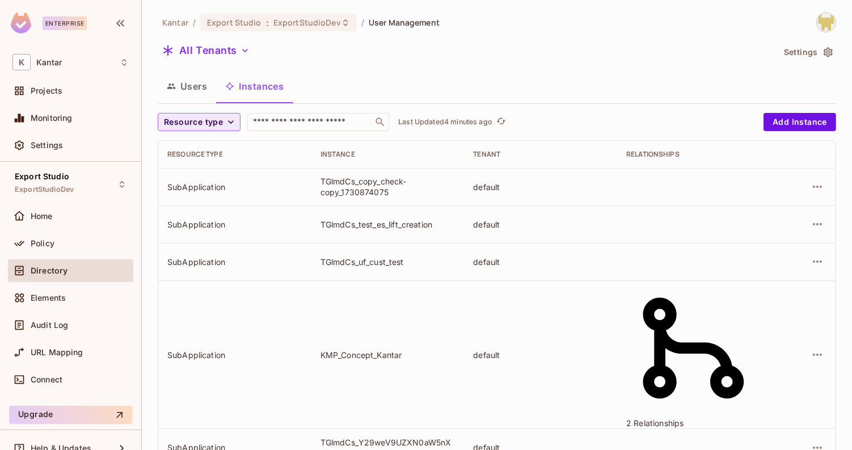
click at [213, 127] on span "Resource type" at bounding box center [193, 122] width 59 height 14
click at [210, 151] on span "SubApplication" at bounding box center [196, 147] width 58 height 11
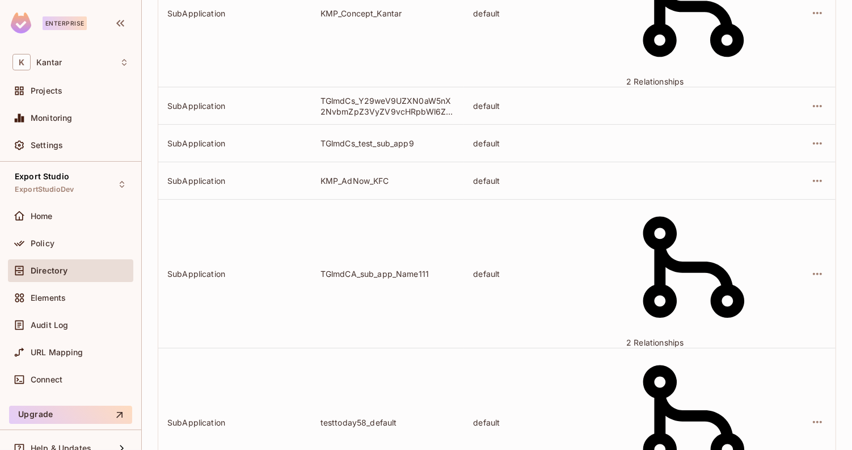
drag, startPoint x: 513, startPoint y: 408, endPoint x: 551, endPoint y: 408, distance: 38.6
copy span "1971 items"
click at [445, 431] on div "SubApplication ​ Last Updated 2 minutes ago Add Instance Resource type Instance…" at bounding box center [497, 325] width 679 height 1108
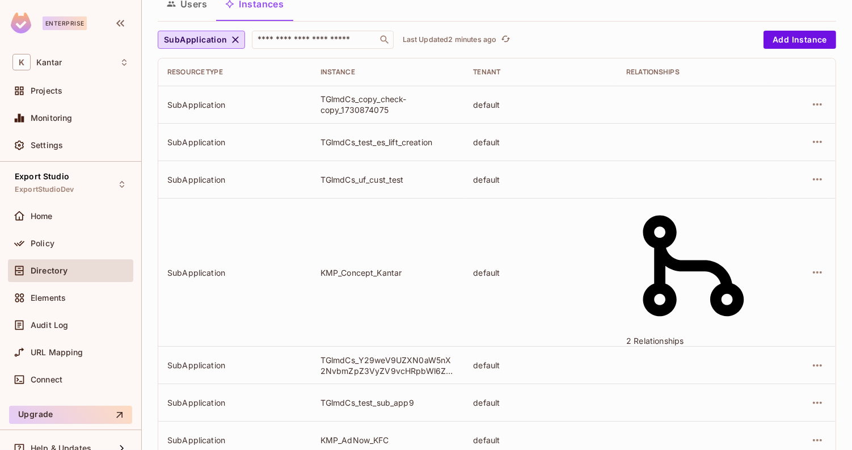
scroll to position [0, 0]
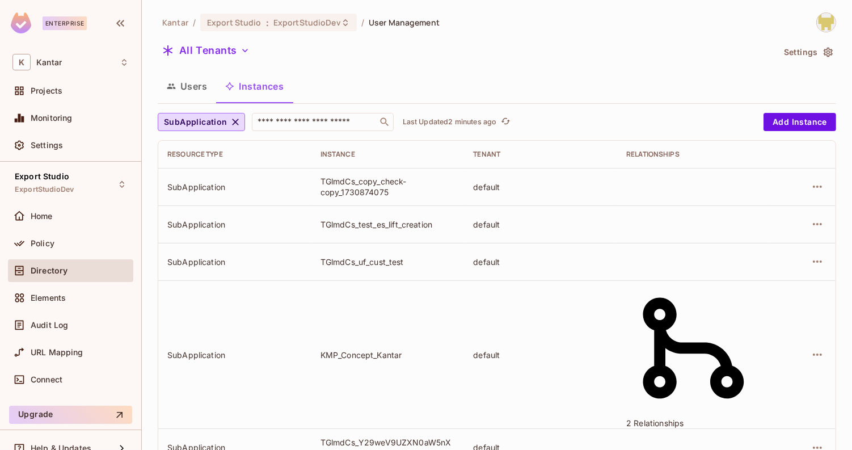
drag, startPoint x: 348, startPoint y: 182, endPoint x: 308, endPoint y: 182, distance: 40.3
click at [311, 182] on td "TGlmdCs_copy_check-copy_1730874075" at bounding box center [387, 186] width 153 height 37
click at [81, 303] on div "Elements" at bounding box center [70, 298] width 116 height 14
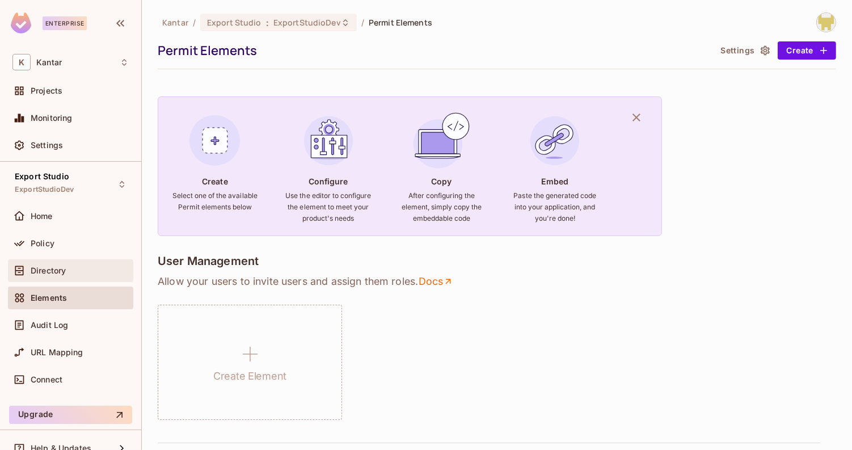
click at [84, 275] on div "Directory" at bounding box center [70, 271] width 116 height 14
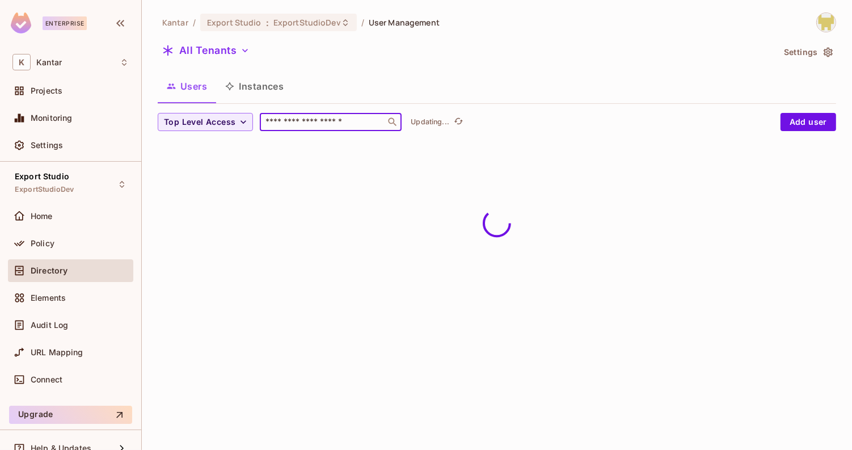
click at [334, 124] on input "text" at bounding box center [322, 121] width 119 height 11
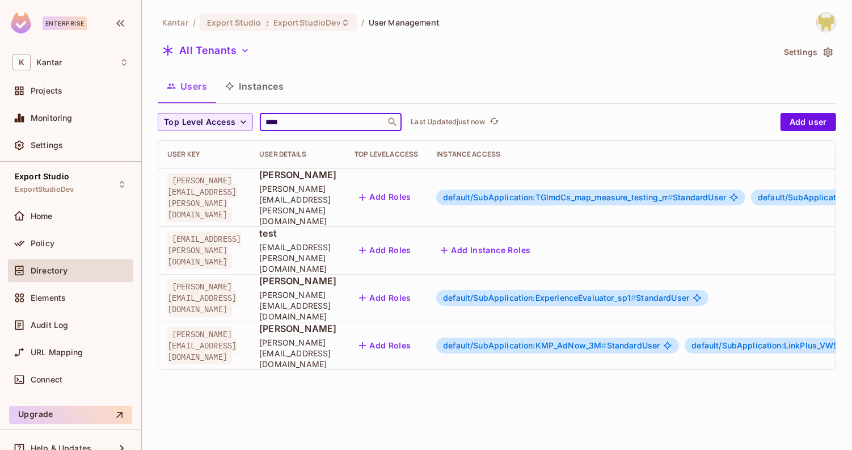
type input "****"
click at [406, 108] on div "Kantar / Export Studio : ExportStudioDev / User Management All Tenants Settings…" at bounding box center [497, 195] width 679 height 366
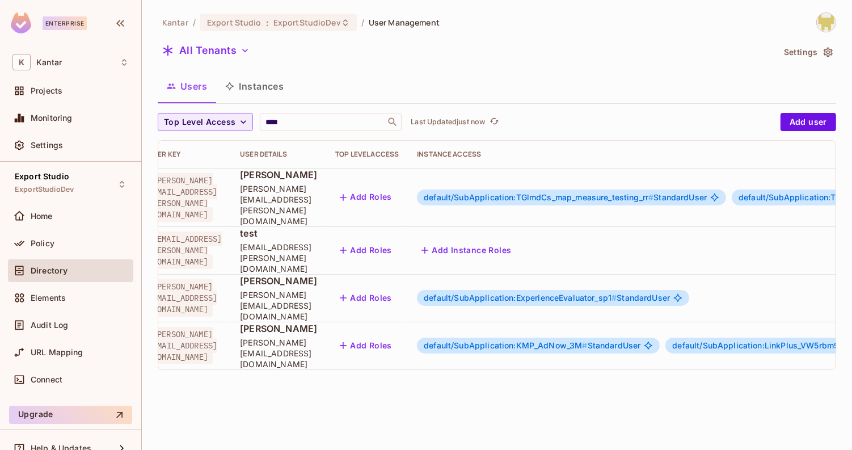
click at [397, 336] on button "Add Roles" at bounding box center [365, 345] width 61 height 18
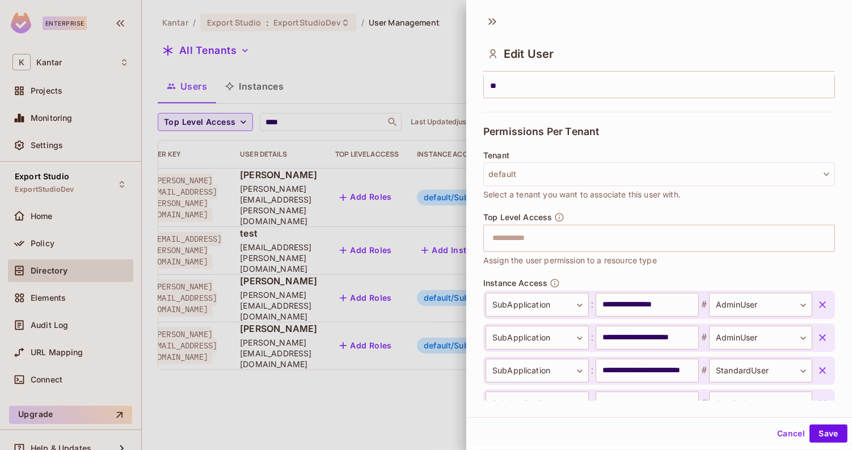
scroll to position [276, 0]
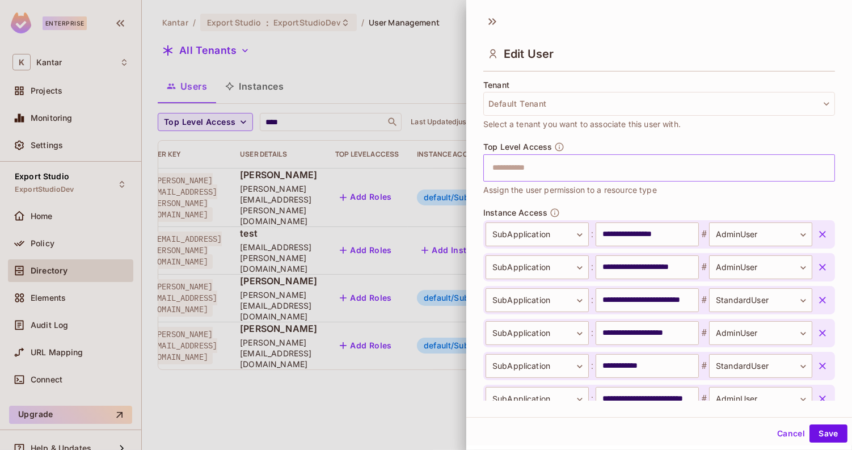
click at [586, 164] on input "text" at bounding box center [649, 168] width 327 height 23
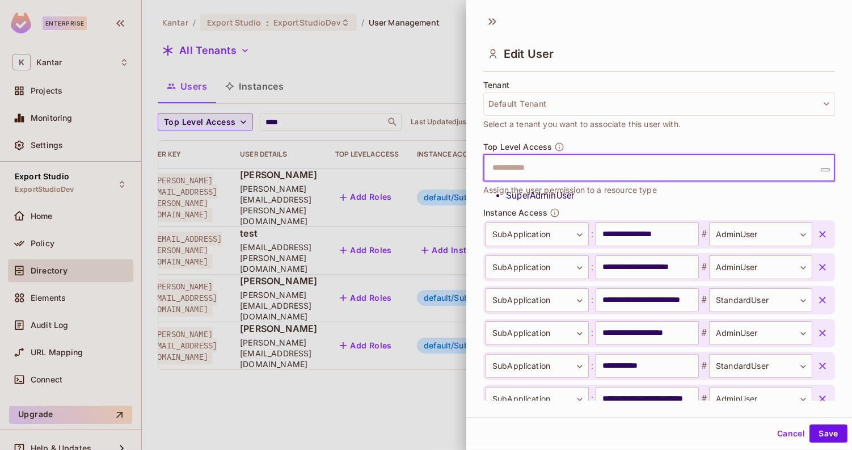
click at [570, 192] on li "SuperAdminUser" at bounding box center [670, 196] width 329 height 14
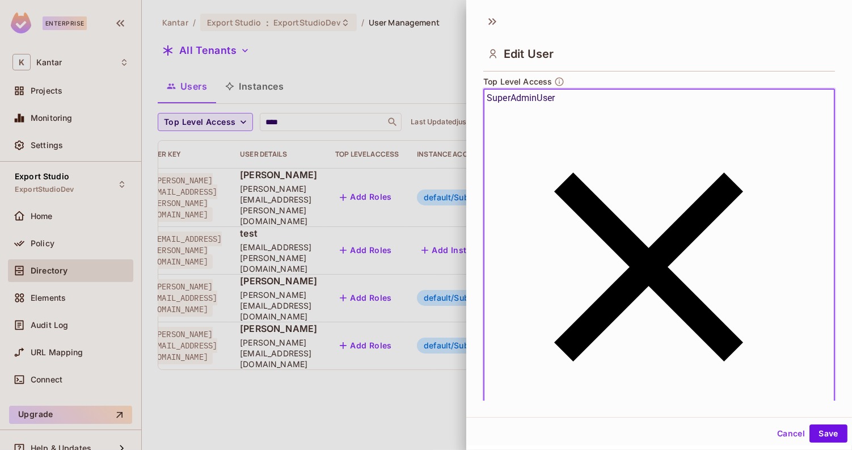
scroll to position [383, 0]
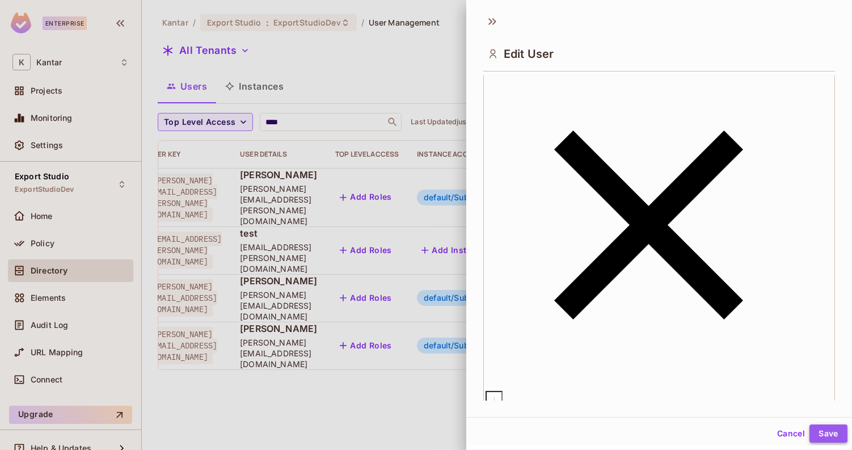
click at [827, 431] on button "Save" at bounding box center [829, 433] width 38 height 18
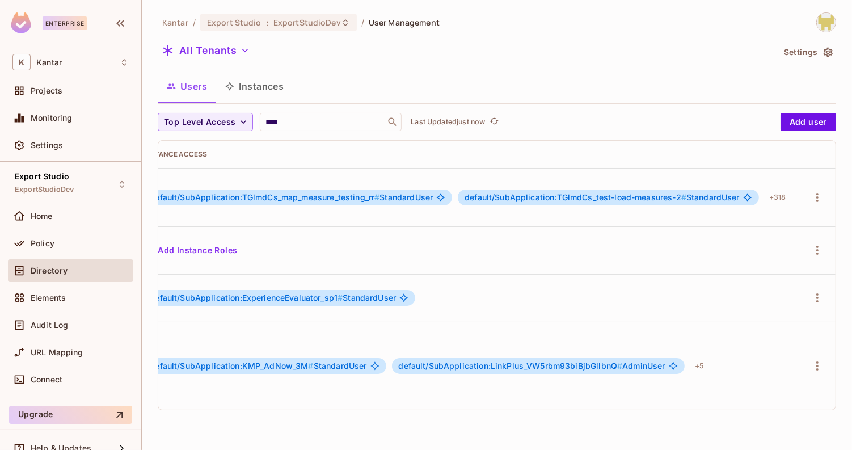
scroll to position [0, 0]
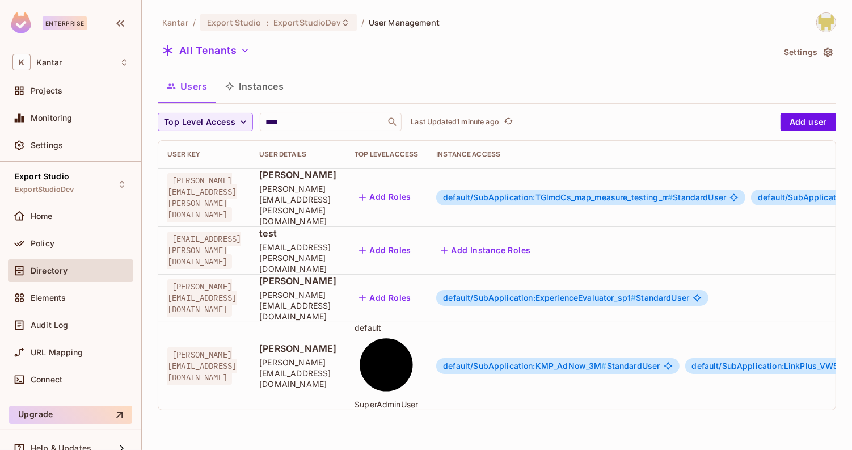
click at [260, 91] on button "Instances" at bounding box center [254, 86] width 77 height 28
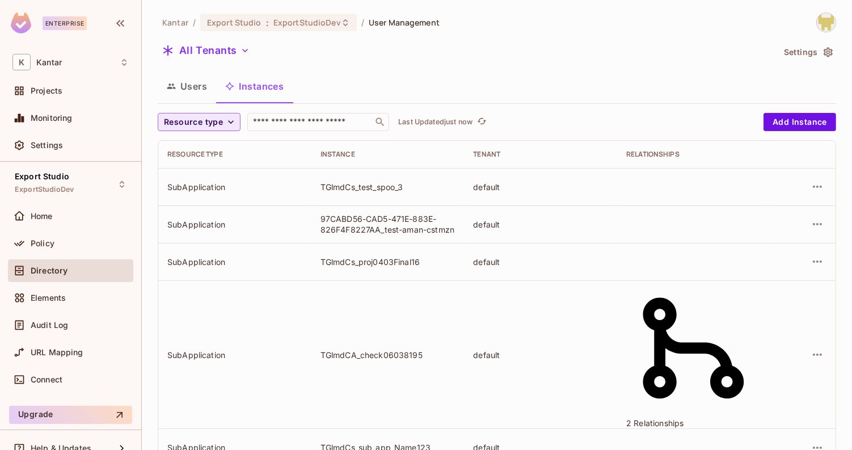
click at [215, 123] on span "Resource type" at bounding box center [193, 122] width 59 height 14
click at [184, 167] on span "Application" at bounding box center [196, 172] width 58 height 11
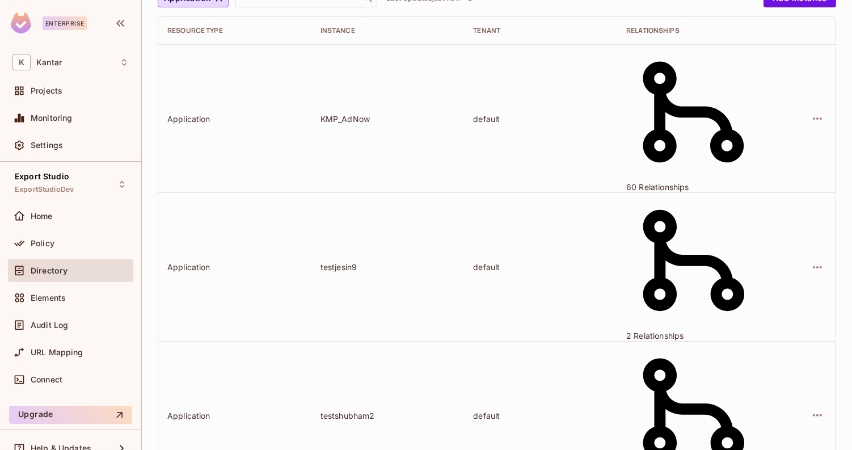
scroll to position [123, 0]
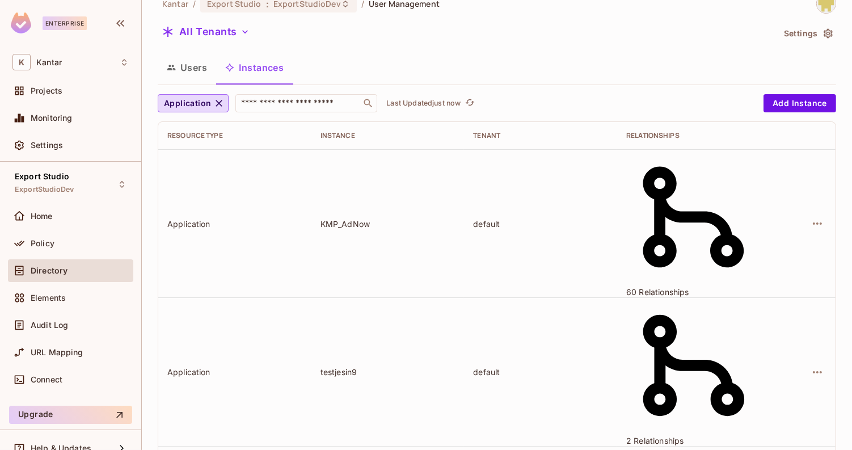
scroll to position [17, 0]
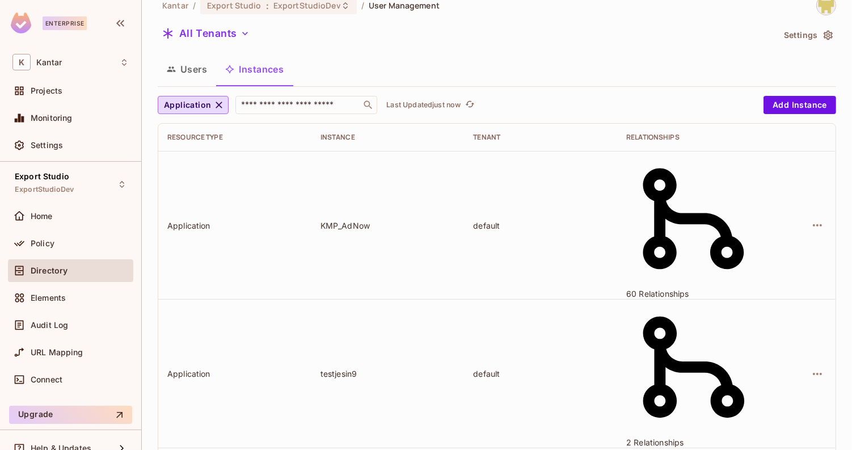
copy div "TWlncmF0aW9uIA"
click at [366, 393] on div at bounding box center [426, 225] width 852 height 450
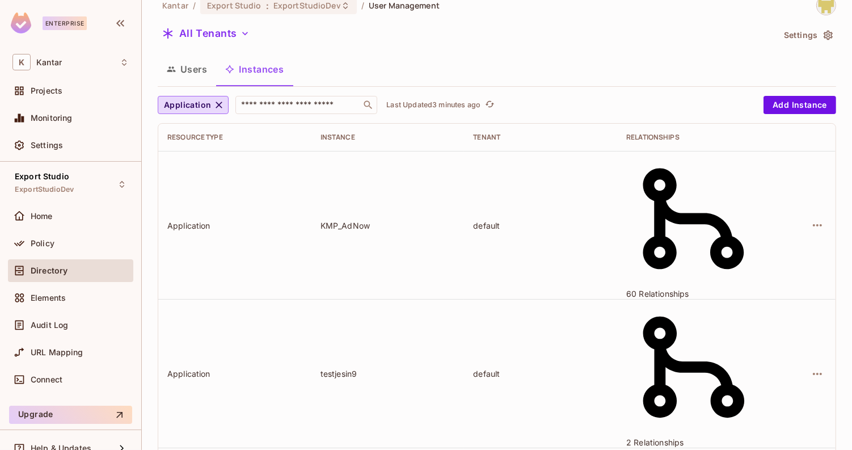
scroll to position [0, 0]
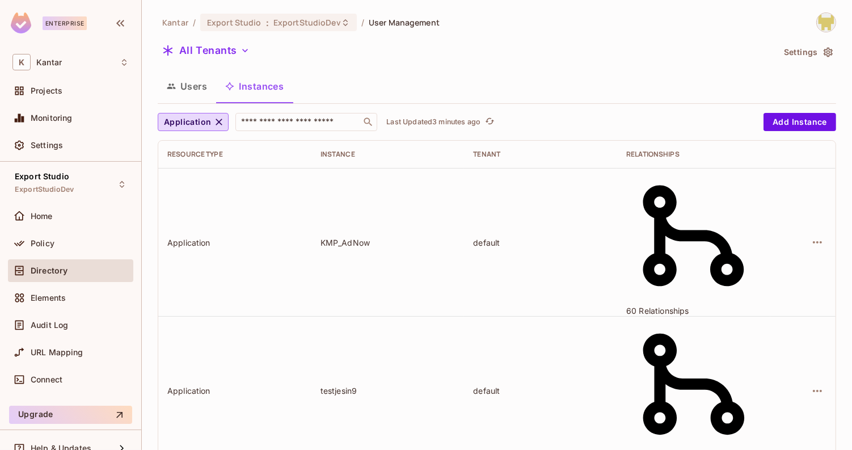
click at [188, 83] on button "Users" at bounding box center [187, 86] width 58 height 28
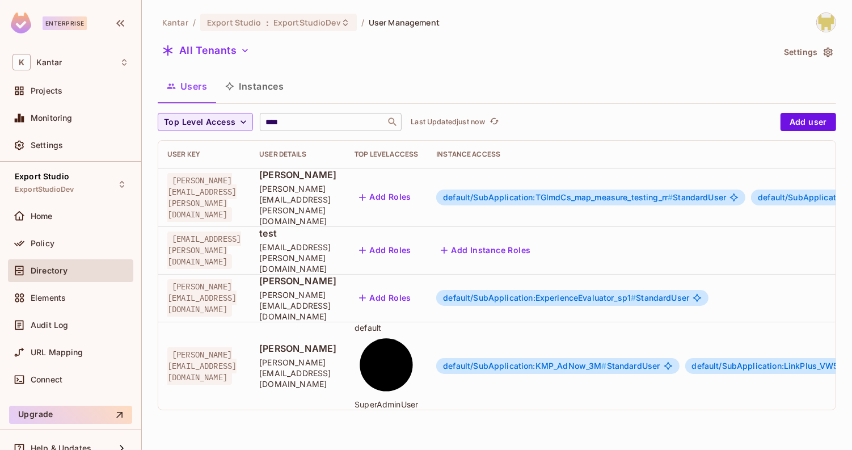
click at [306, 124] on input "****" at bounding box center [322, 121] width 119 height 11
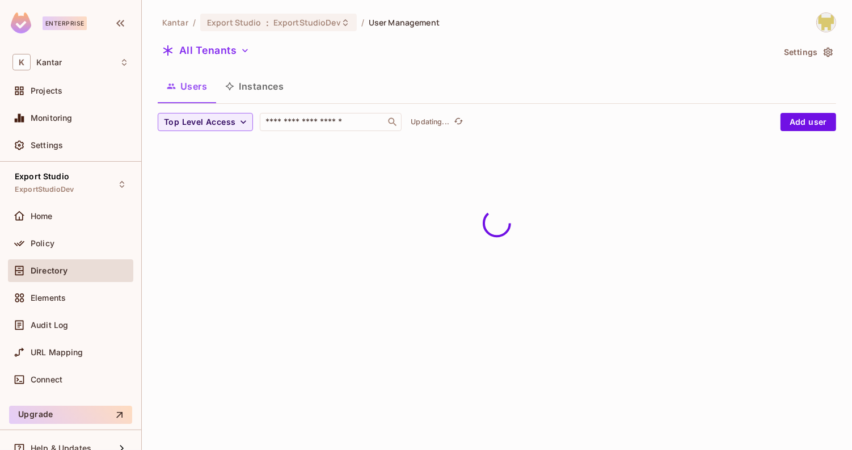
click at [463, 77] on div "Users Instances" at bounding box center [497, 86] width 679 height 28
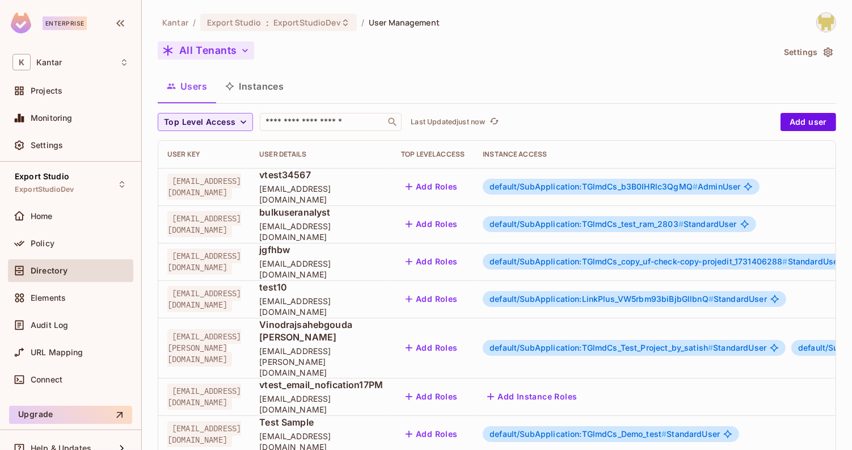
click at [222, 42] on button "All Tenants" at bounding box center [206, 50] width 96 height 18
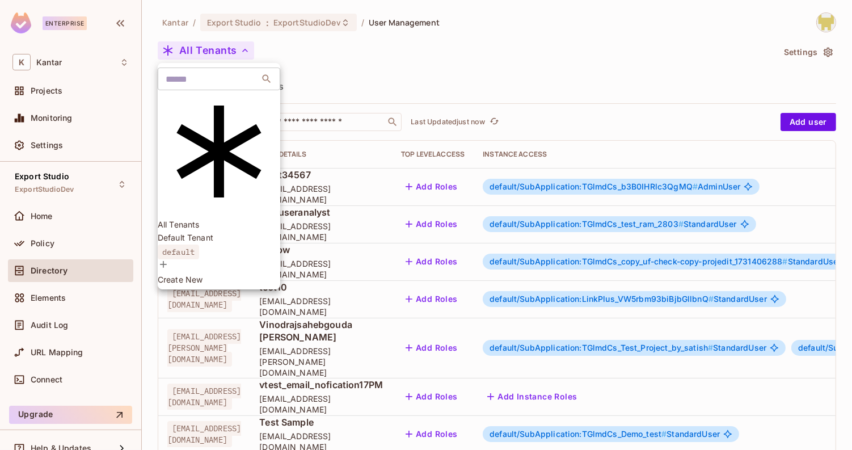
click at [227, 232] on li "Default Tenant default" at bounding box center [219, 245] width 123 height 27
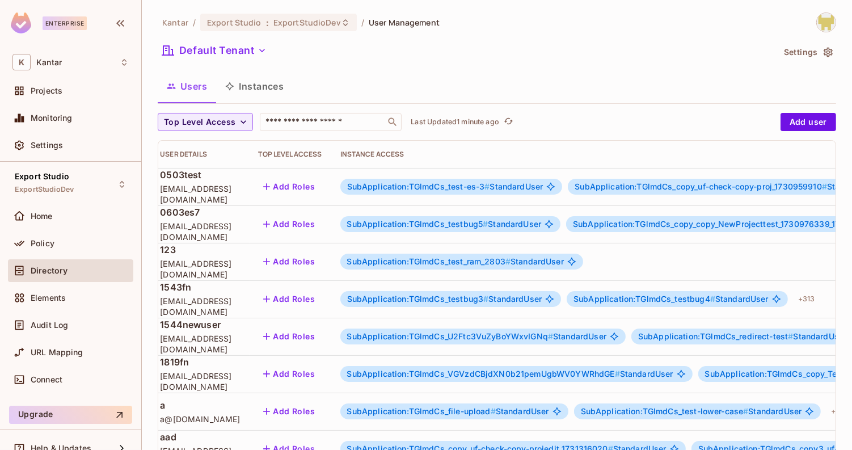
click at [258, 94] on button "Instances" at bounding box center [254, 86] width 77 height 28
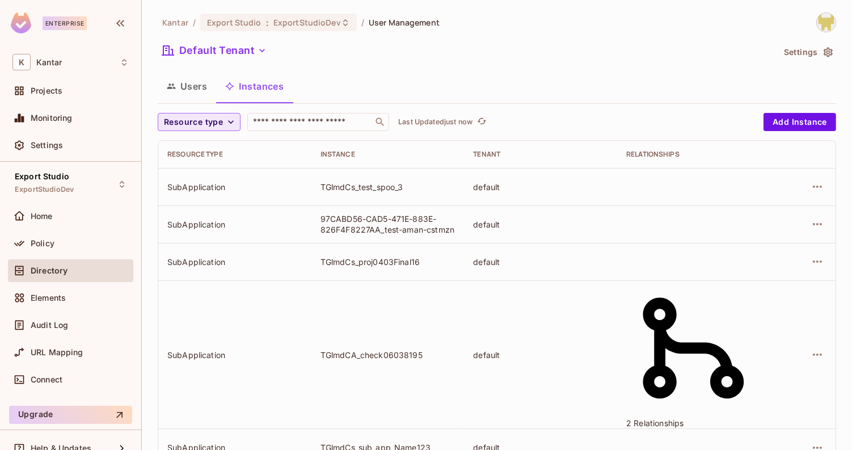
click at [219, 115] on span "Resource type" at bounding box center [193, 122] width 59 height 14
click at [220, 176] on span "Application" at bounding box center [196, 172] width 58 height 11
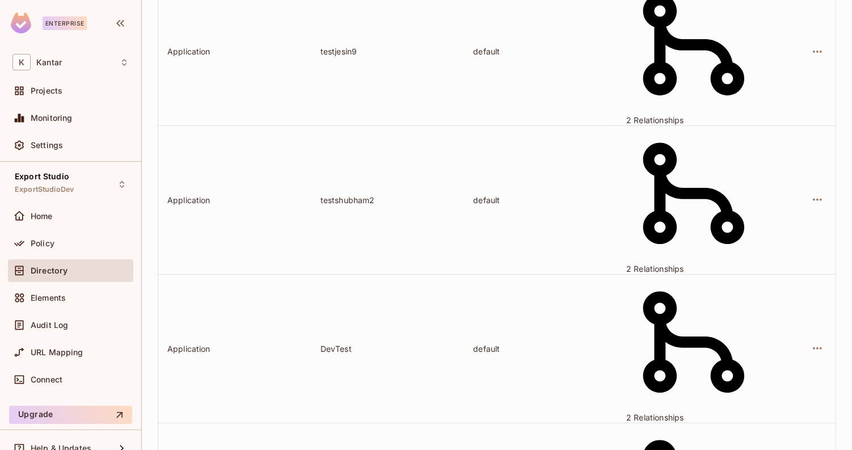
scroll to position [342, 0]
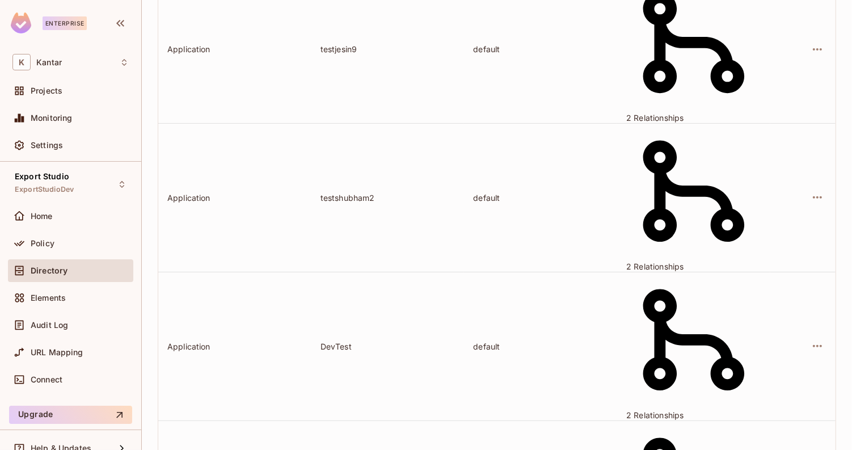
click at [771, 404] on body "Enterprise K Kantar Projects Monitoring Settings Export Studio ExportStudioDev …" at bounding box center [426, 225] width 852 height 450
click at [787, 395] on li "100 / page" at bounding box center [798, 389] width 57 height 14
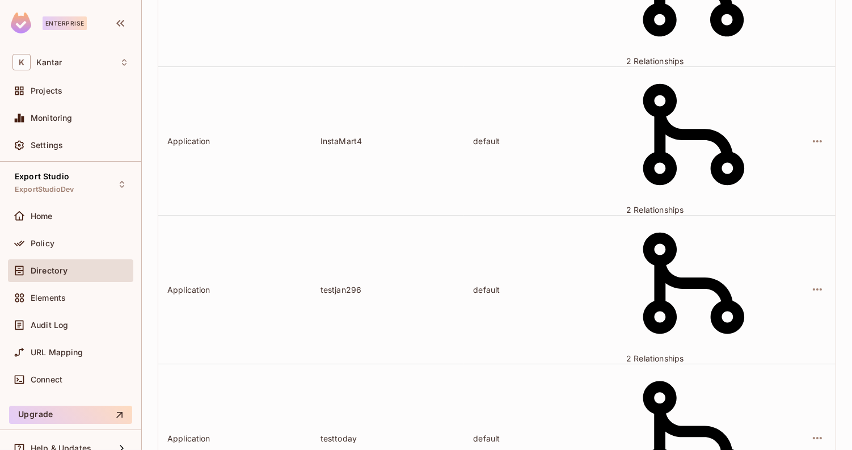
scroll to position [3524, 0]
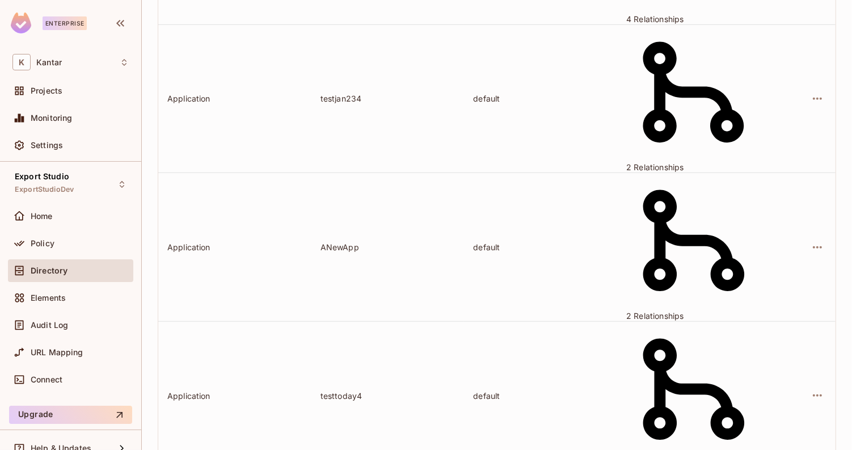
scroll to position [739, 0]
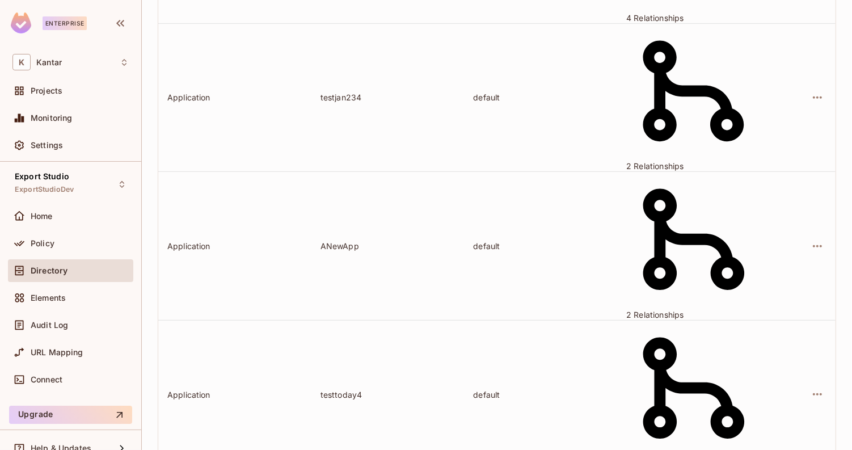
copy div "T2x5bXB1cyA"
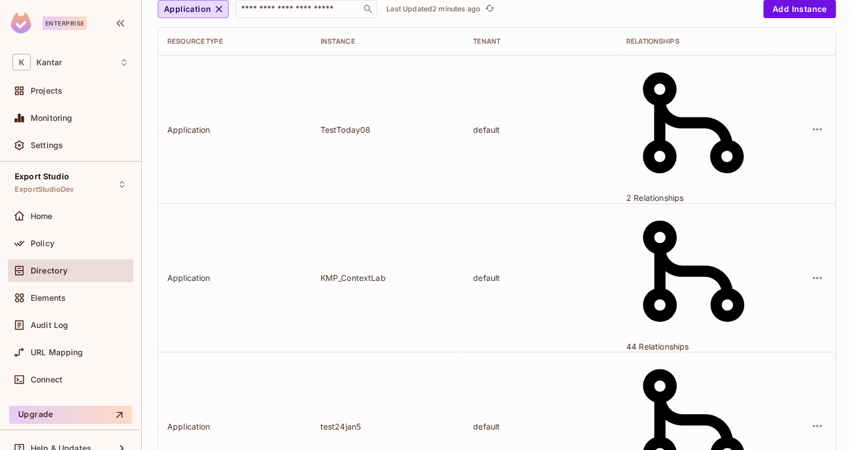
scroll to position [0, 0]
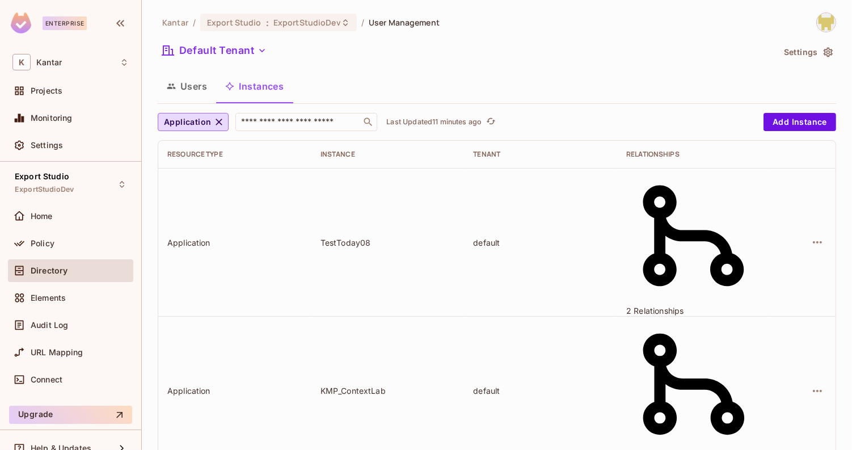
click at [182, 83] on button "Users" at bounding box center [187, 86] width 58 height 28
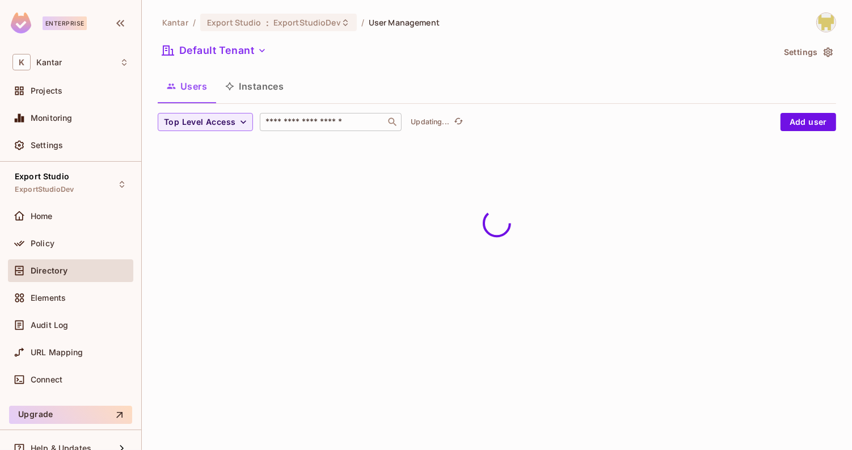
click at [347, 126] on input "text" at bounding box center [322, 121] width 119 height 11
click at [468, 56] on div "Default Tenant" at bounding box center [466, 52] width 616 height 22
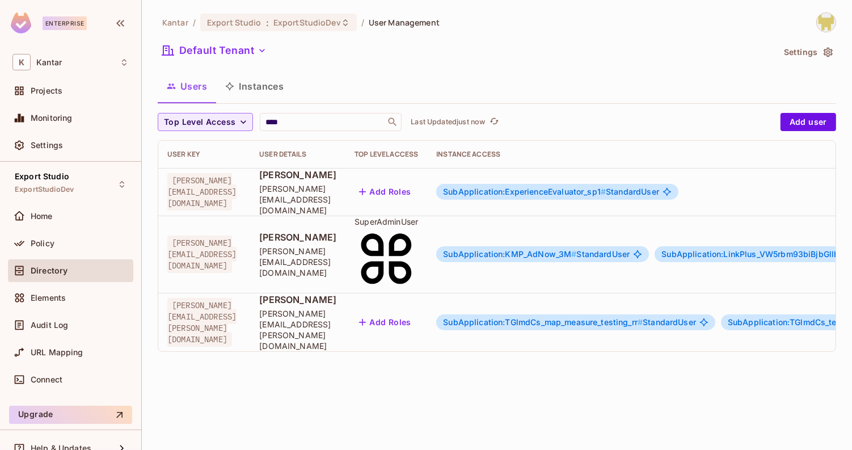
click at [576, 249] on span "SubApplication:KMP_AdNow_3M #" at bounding box center [509, 254] width 133 height 10
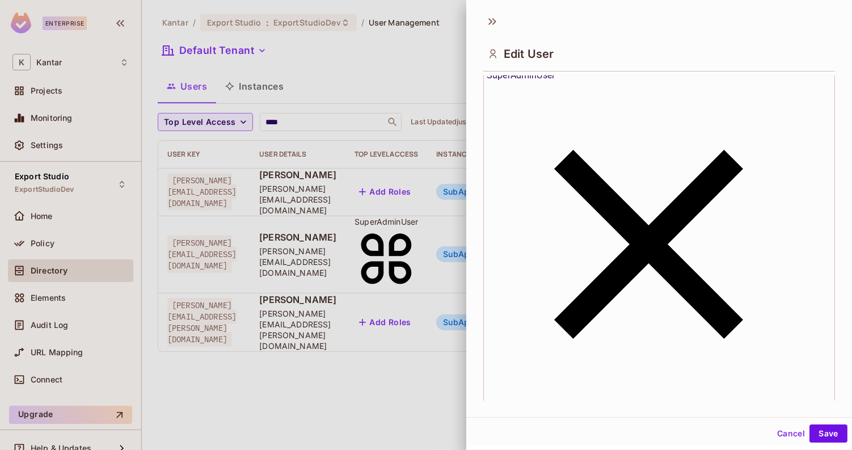
scroll to position [363, 0]
drag, startPoint x: 673, startPoint y: 211, endPoint x: 595, endPoint y: 209, distance: 78.3
click at [494, 26] on icon at bounding box center [492, 21] width 18 height 18
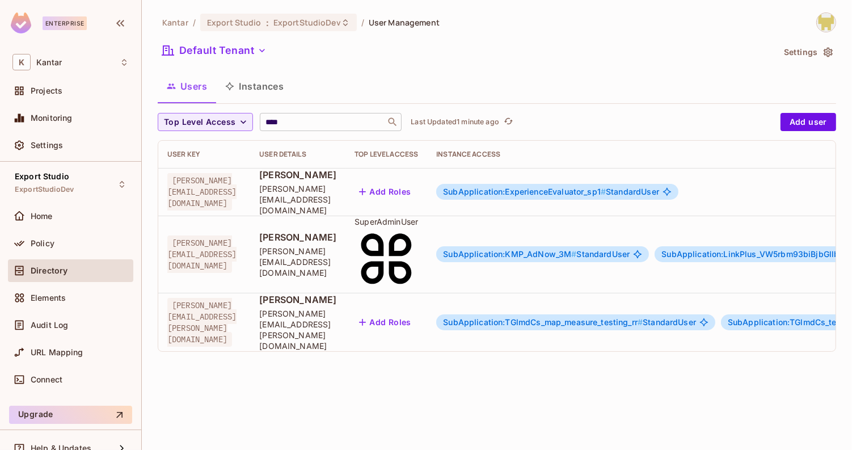
click at [335, 124] on input "****" at bounding box center [322, 121] width 119 height 11
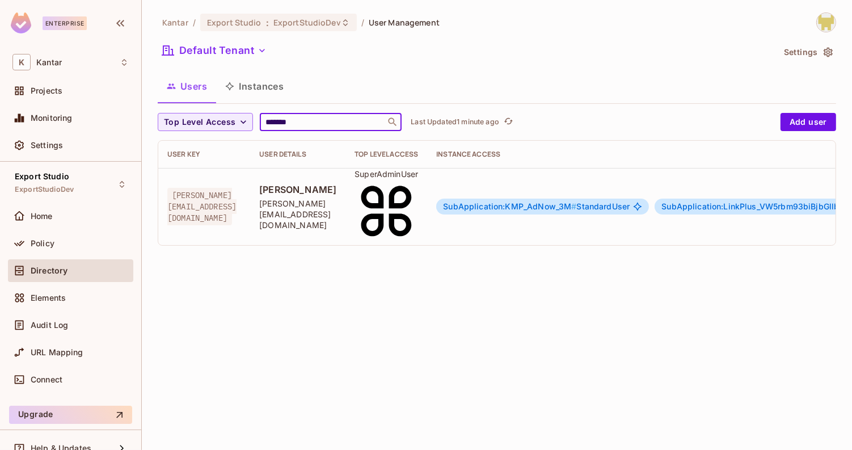
type input "*******"
click at [576, 201] on span "SubApplication:KMP_AdNow_3M #" at bounding box center [509, 206] width 133 height 10
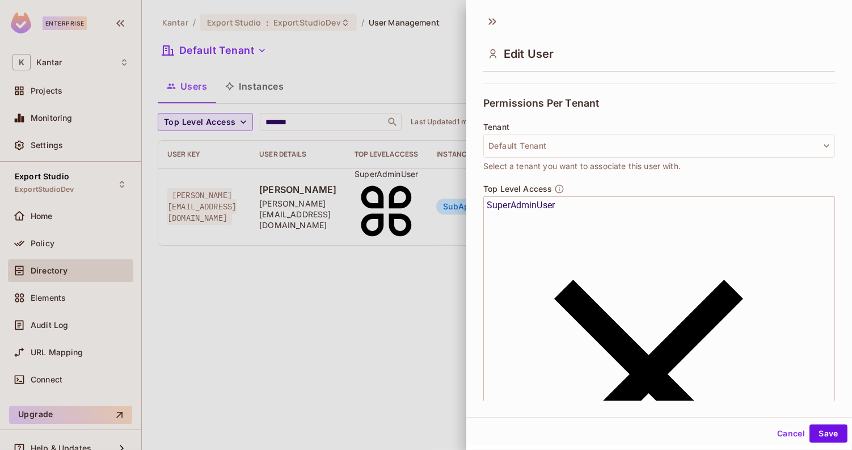
scroll to position [232, 0]
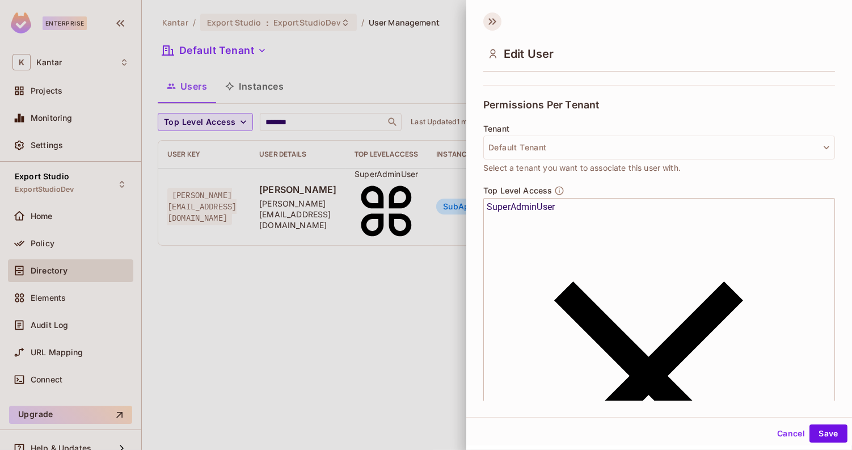
click at [491, 22] on icon at bounding box center [490, 21] width 4 height 7
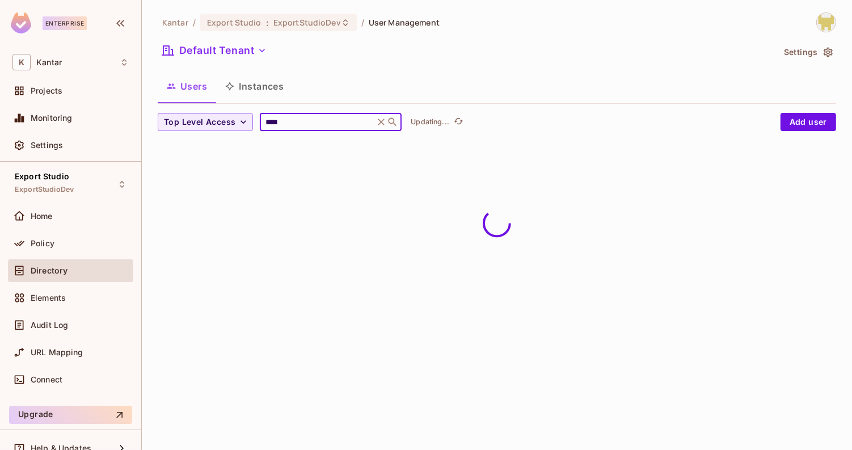
type input "****"
click at [478, 86] on div "Users Instances" at bounding box center [497, 86] width 679 height 28
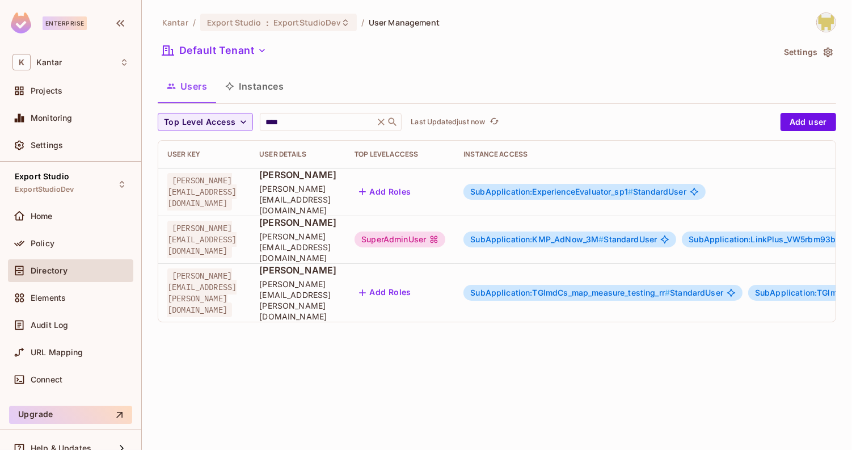
click at [600, 231] on div "SubApplication:KMP_AdNow_3M # StandardUser" at bounding box center [569, 239] width 213 height 16
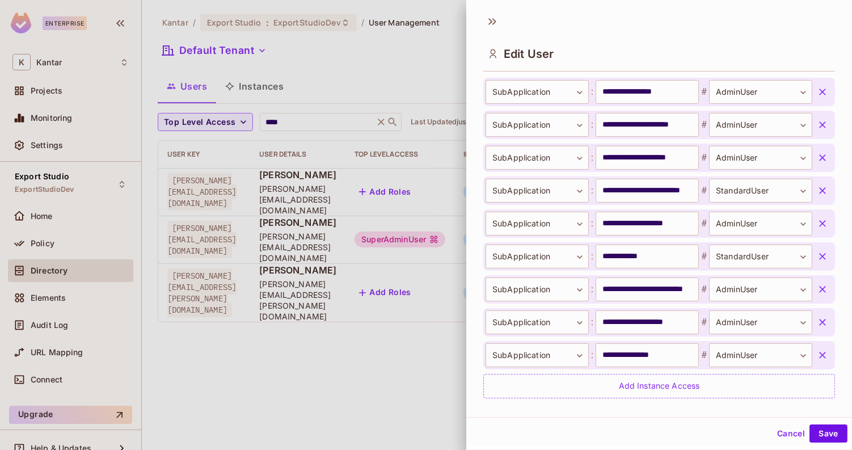
scroll to position [427, 0]
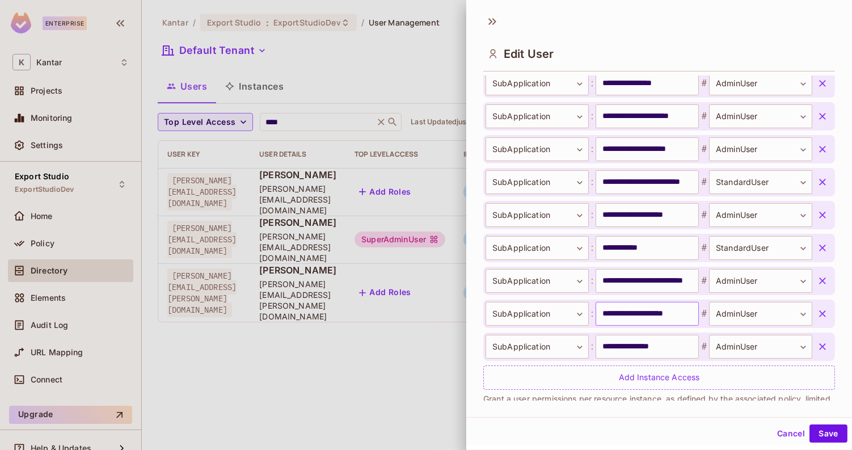
click at [637, 312] on input "**********" at bounding box center [647, 314] width 103 height 24
click at [637, 313] on input "**********" at bounding box center [647, 314] width 103 height 24
